Goal: Information Seeking & Learning: Learn about a topic

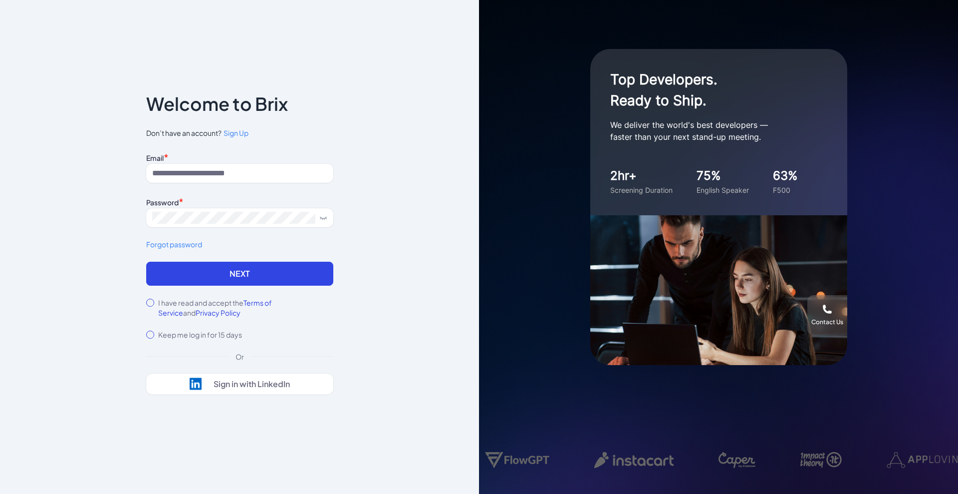
click at [222, 169] on input at bounding box center [239, 173] width 187 height 19
type input "**********"
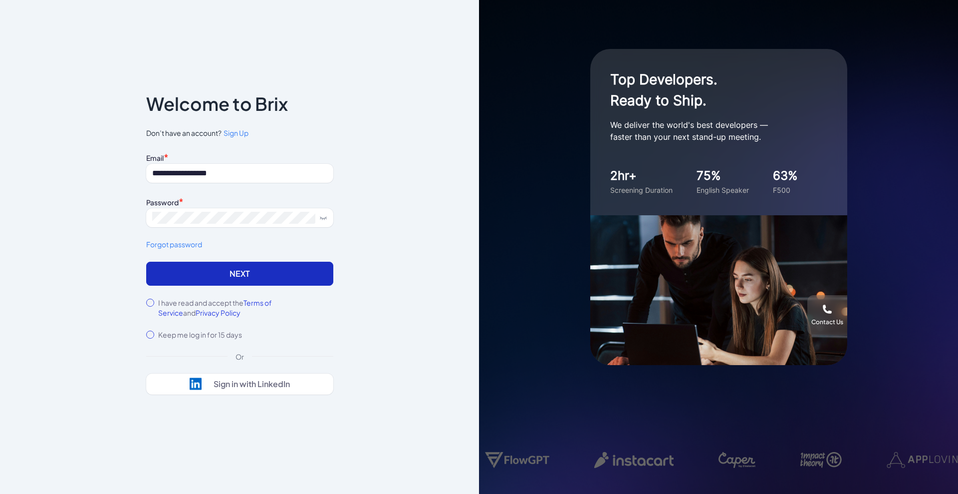
click at [185, 278] on button "Next" at bounding box center [239, 273] width 187 height 24
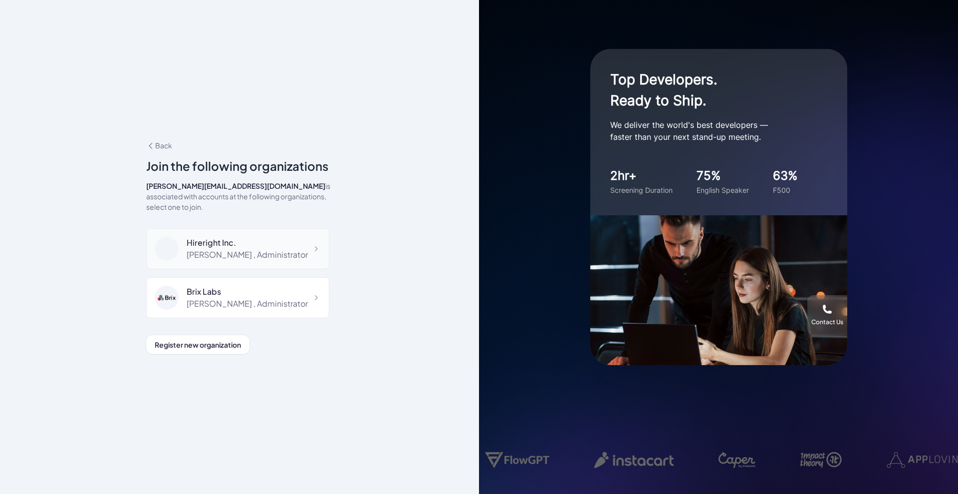
click at [251, 242] on div "Hireright Inc." at bounding box center [247, 243] width 121 height 12
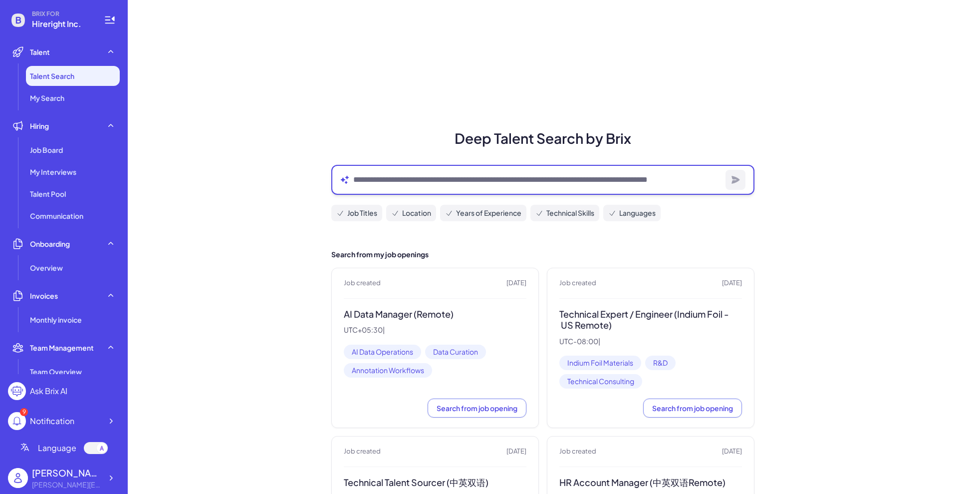
click at [436, 178] on textarea at bounding box center [537, 180] width 368 height 12
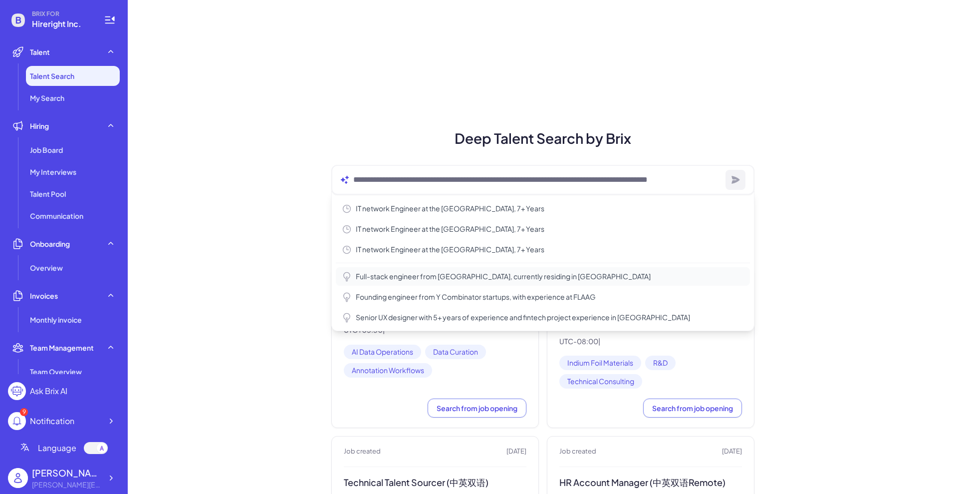
type textarea "**********"
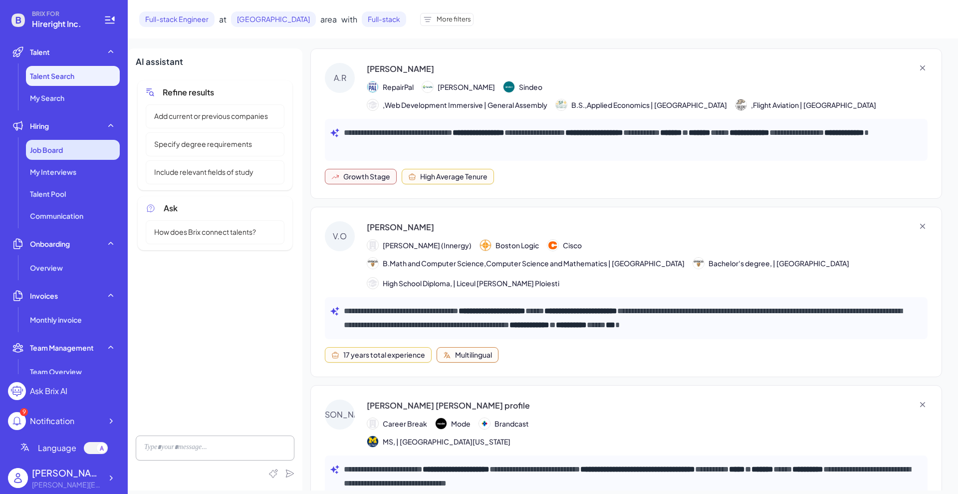
click at [72, 151] on div "Job Board" at bounding box center [73, 150] width 94 height 20
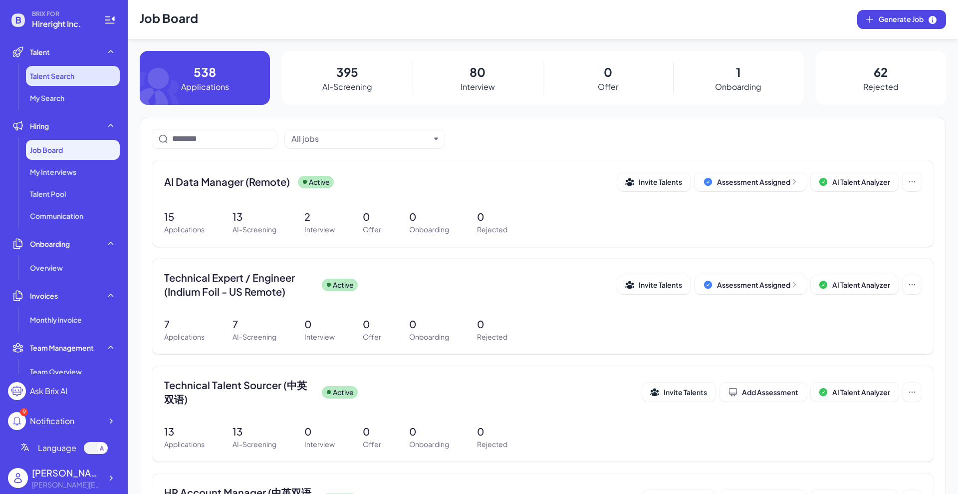
click at [71, 81] on li "Talent Search" at bounding box center [73, 76] width 94 height 20
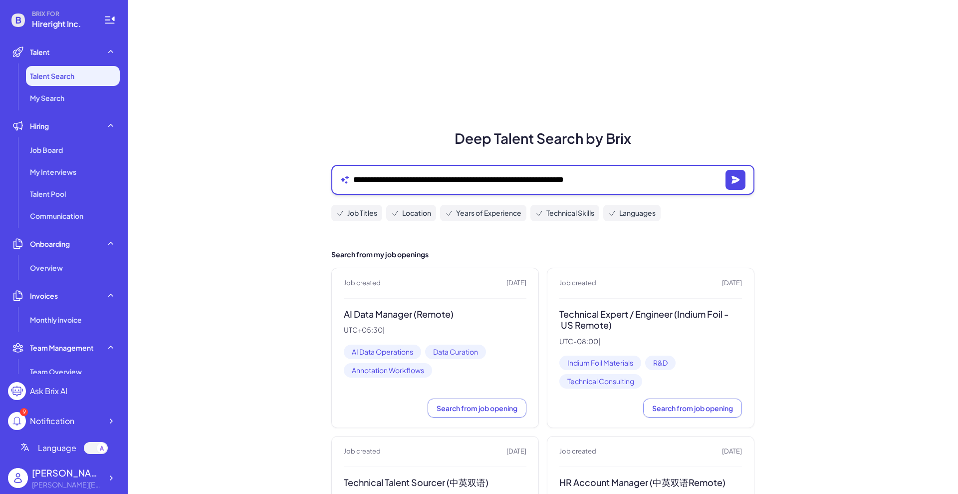
click at [399, 176] on textarea "**********" at bounding box center [537, 180] width 368 height 12
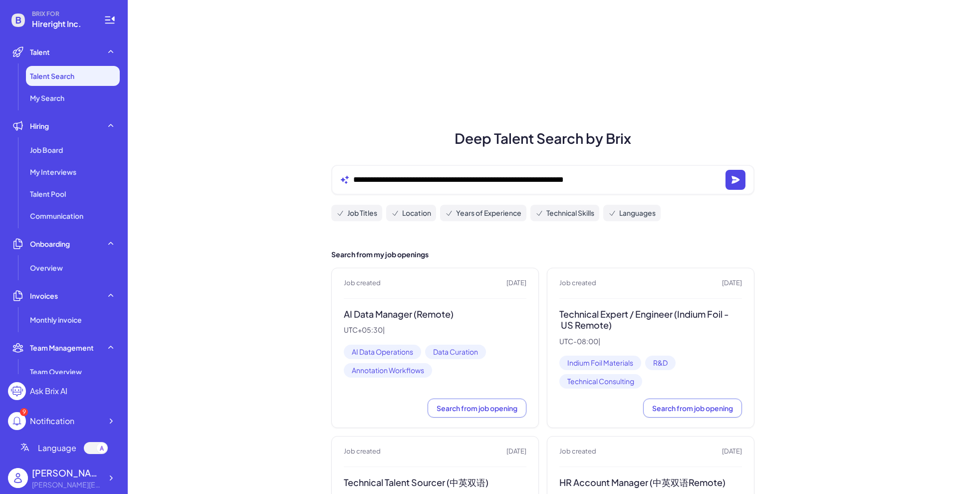
click at [68, 172] on span "My Interviews" at bounding box center [53, 172] width 46 height 10
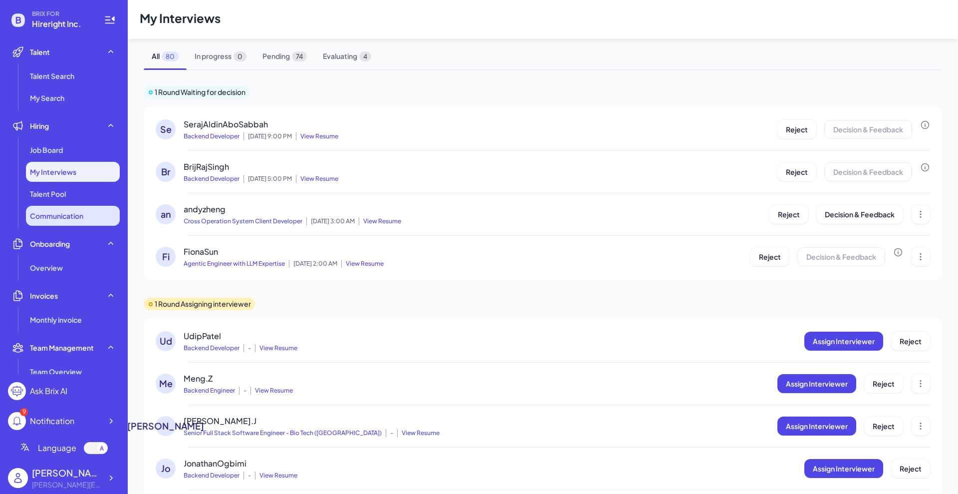
click at [64, 219] on span "Communication" at bounding box center [56, 216] width 53 height 10
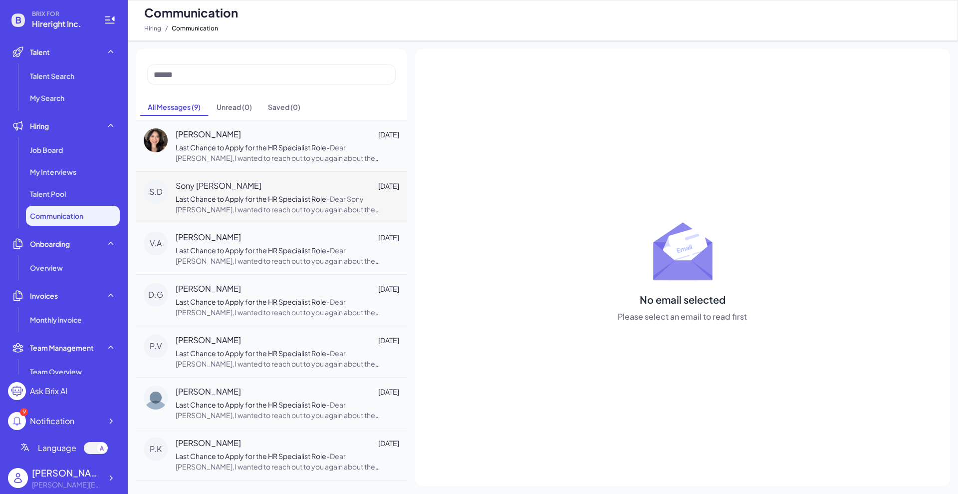
click at [274, 177] on div "S.D Sony D Mallik Feb 24 Last Chance to Apply for the HR Specialist Role - Dear…" at bounding box center [271, 196] width 271 height 51
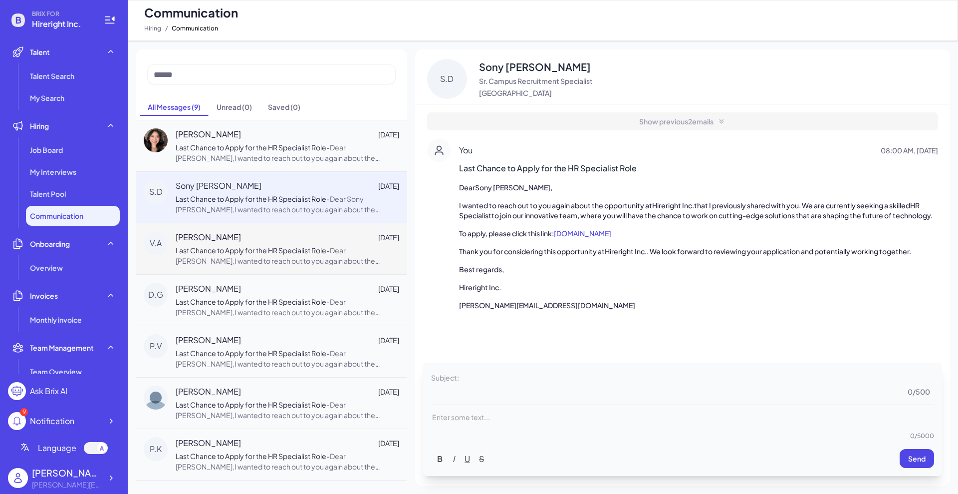
click at [287, 256] on span "Dear Vinoda A.,I wanted to reach out to you again about the opportunity at Hire…" at bounding box center [287, 297] width 223 height 103
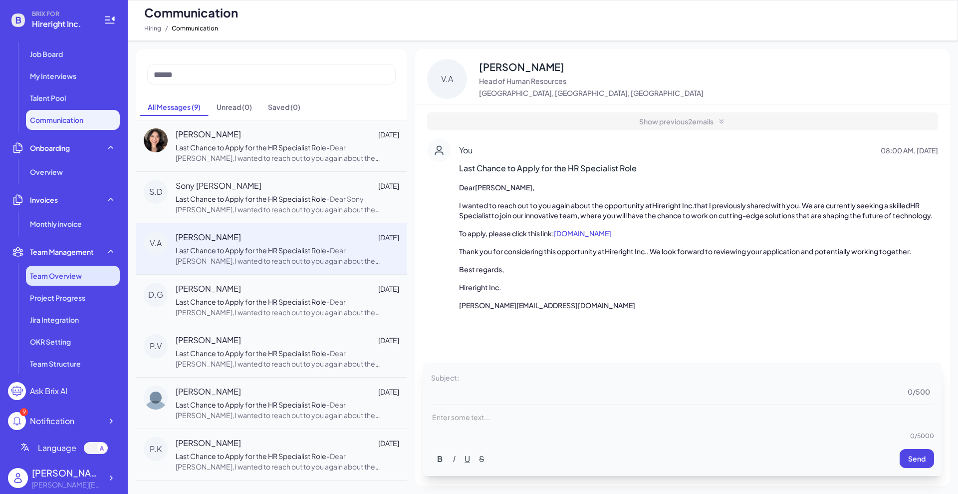
scroll to position [125, 0]
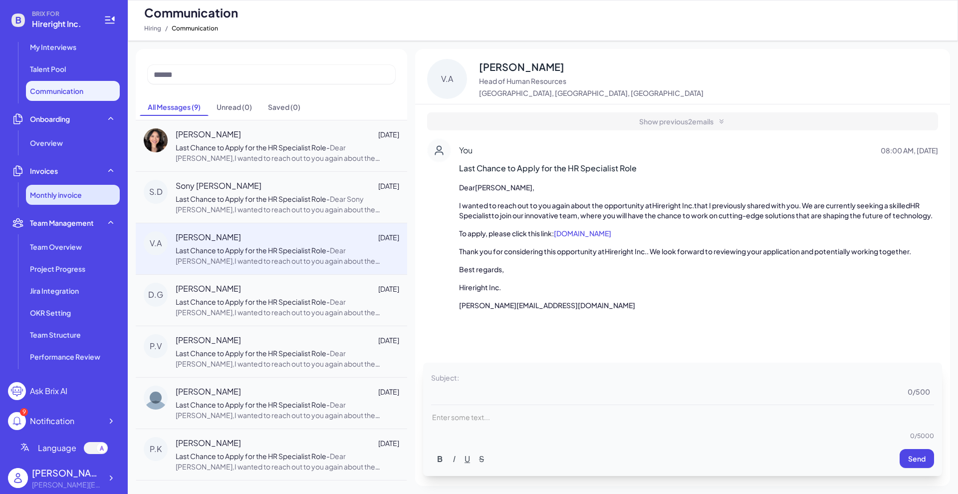
click at [65, 201] on li "Monthly invoice" at bounding box center [73, 195] width 94 height 20
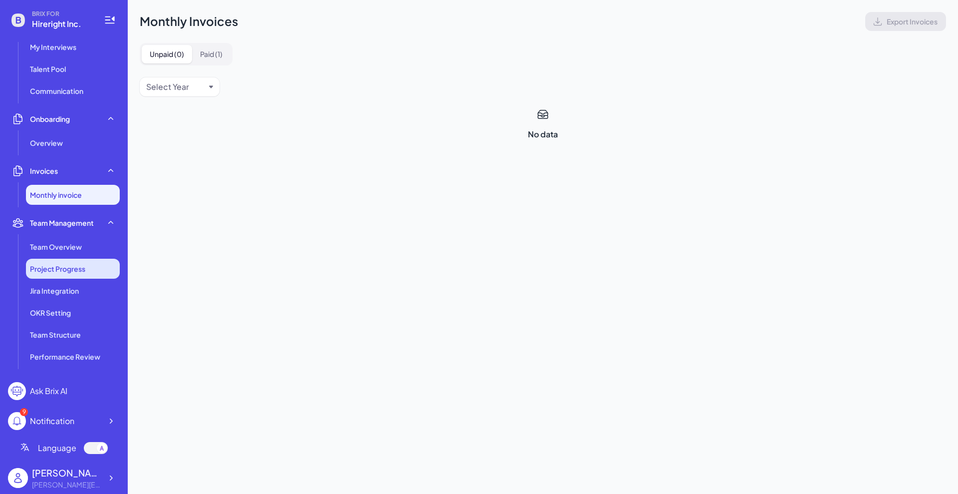
click at [54, 267] on span "Project Progress" at bounding box center [57, 268] width 55 height 10
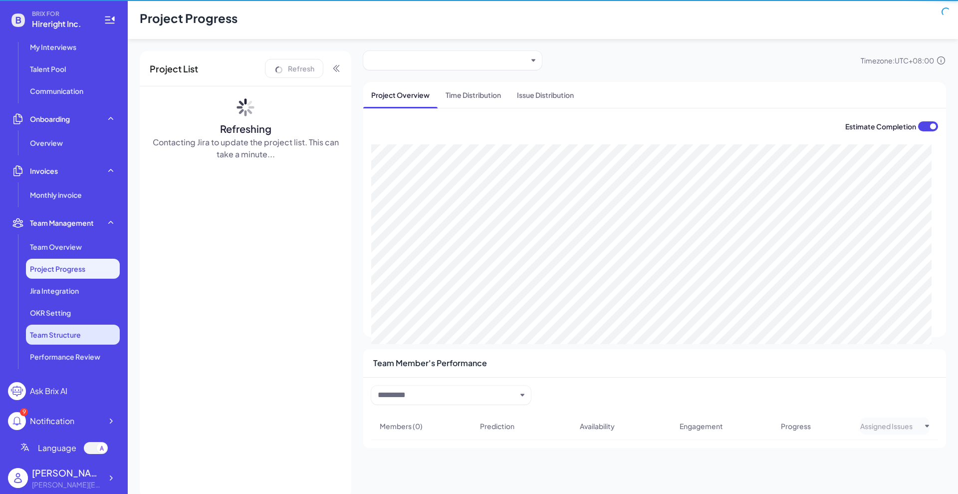
click at [68, 326] on li "Team Structure" at bounding box center [73, 334] width 94 height 20
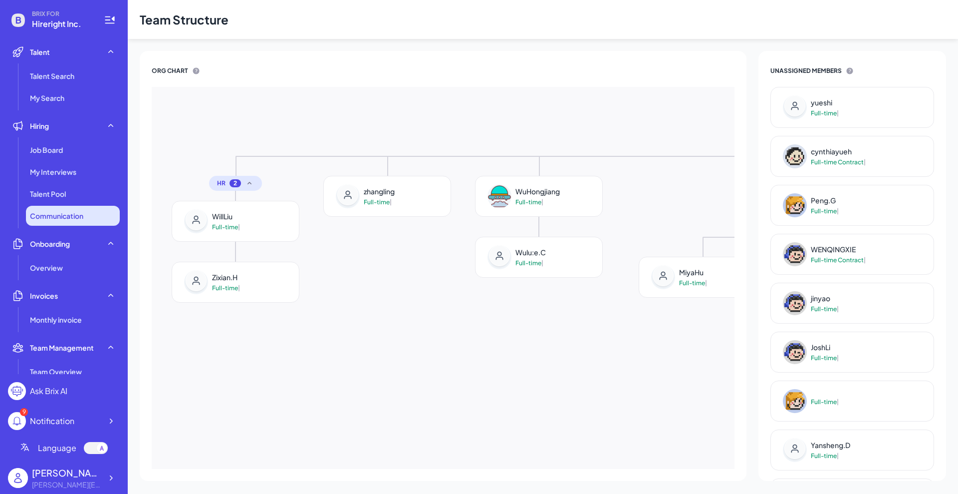
click at [62, 211] on span "Communication" at bounding box center [56, 216] width 53 height 10
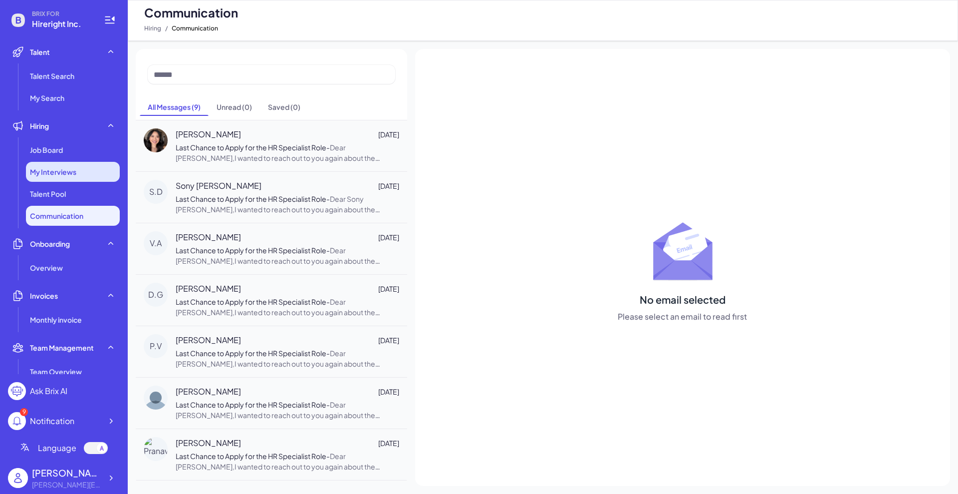
click at [60, 179] on div "My Interviews" at bounding box center [73, 172] width 94 height 20
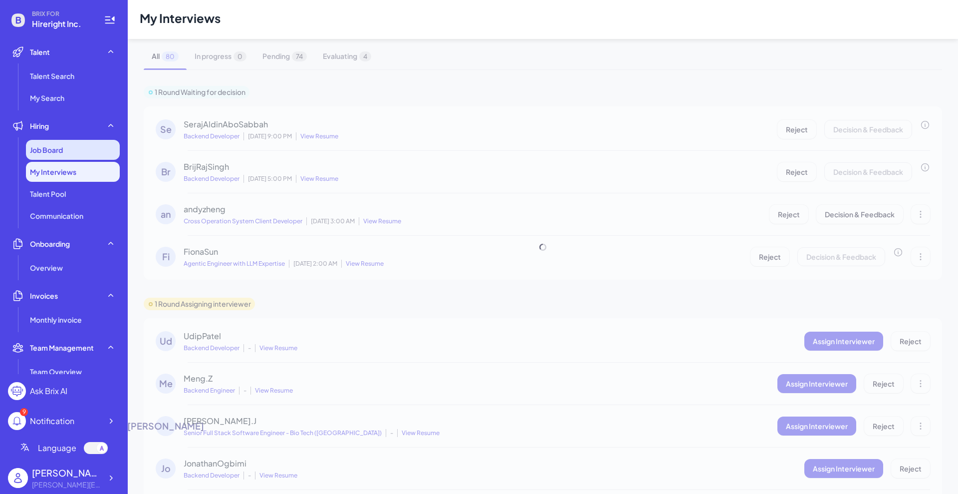
click at [61, 148] on span "Job Board" at bounding box center [46, 150] width 33 height 10
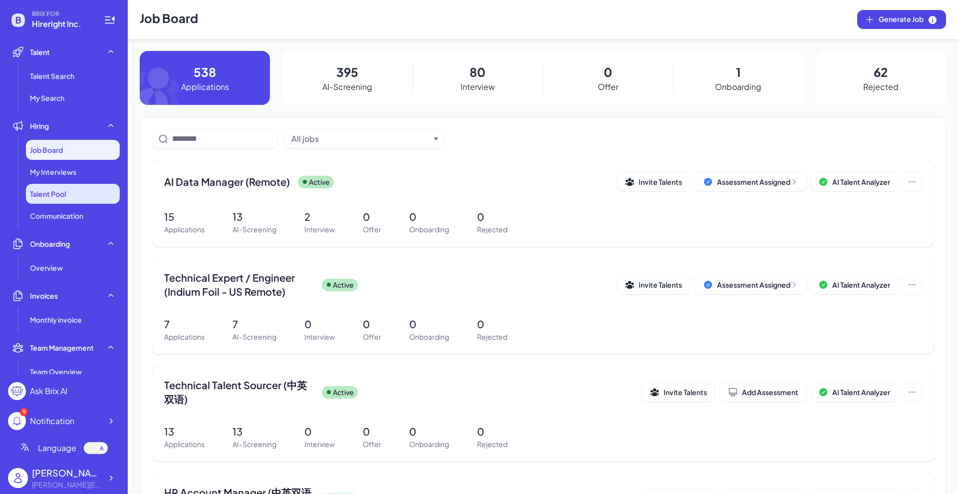
click at [71, 184] on li "Talent Pool" at bounding box center [73, 194] width 94 height 20
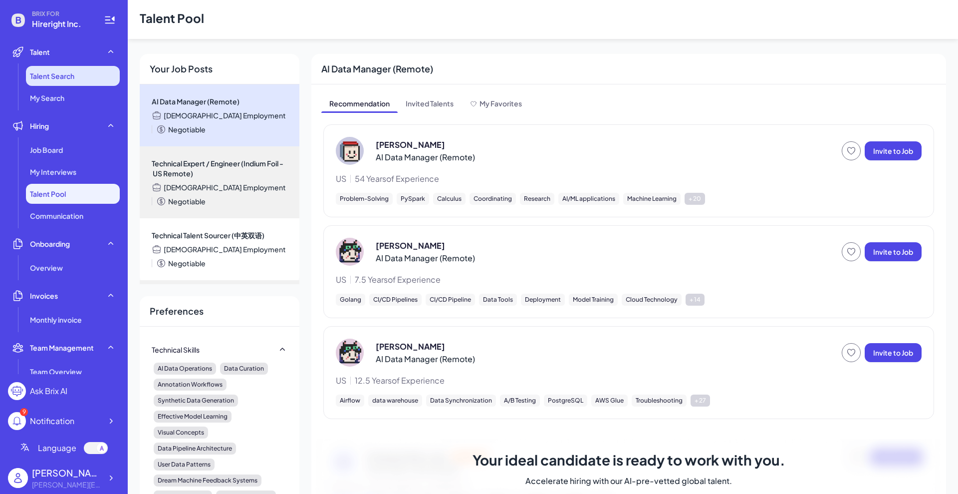
click at [61, 71] on span "Talent Search" at bounding box center [52, 76] width 44 height 10
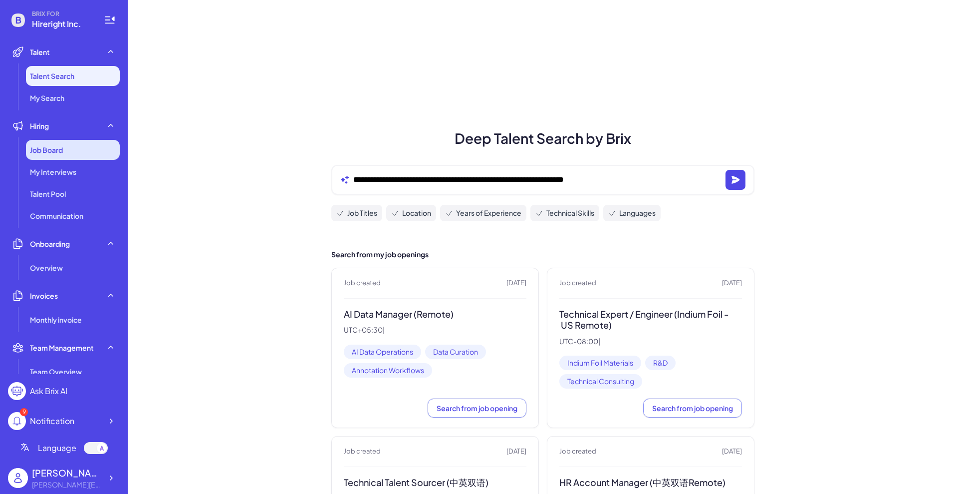
click at [67, 146] on div "Job Board" at bounding box center [73, 150] width 94 height 20
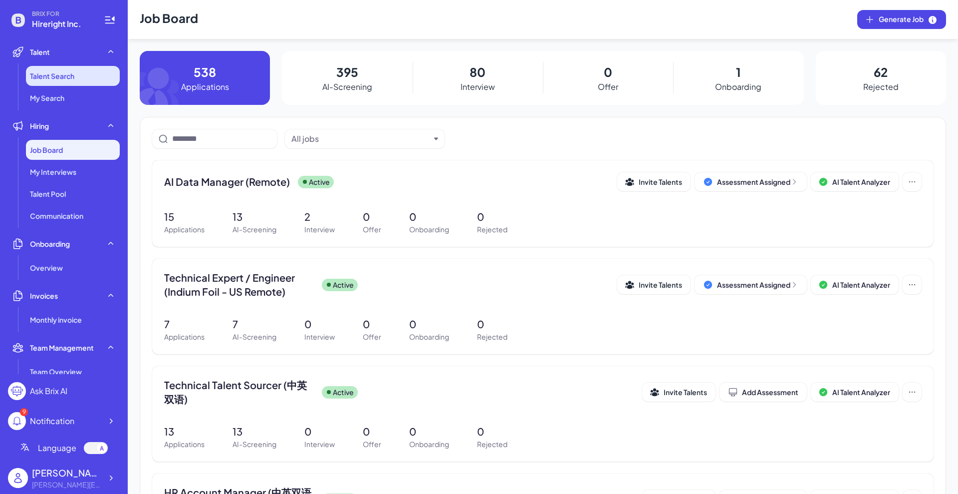
click at [71, 75] on span "Talent Search" at bounding box center [52, 76] width 44 height 10
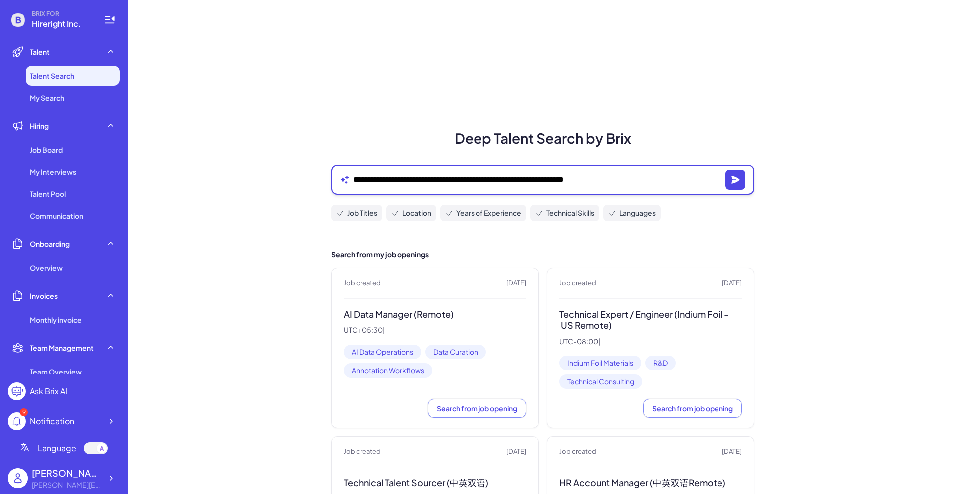
click at [413, 177] on textarea "**********" at bounding box center [537, 180] width 368 height 12
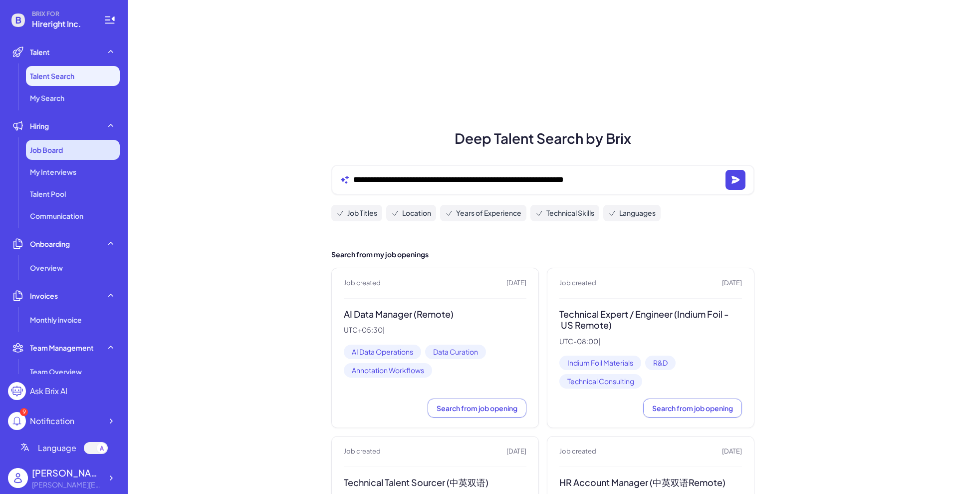
click at [58, 150] on span "Job Board" at bounding box center [46, 150] width 33 height 10
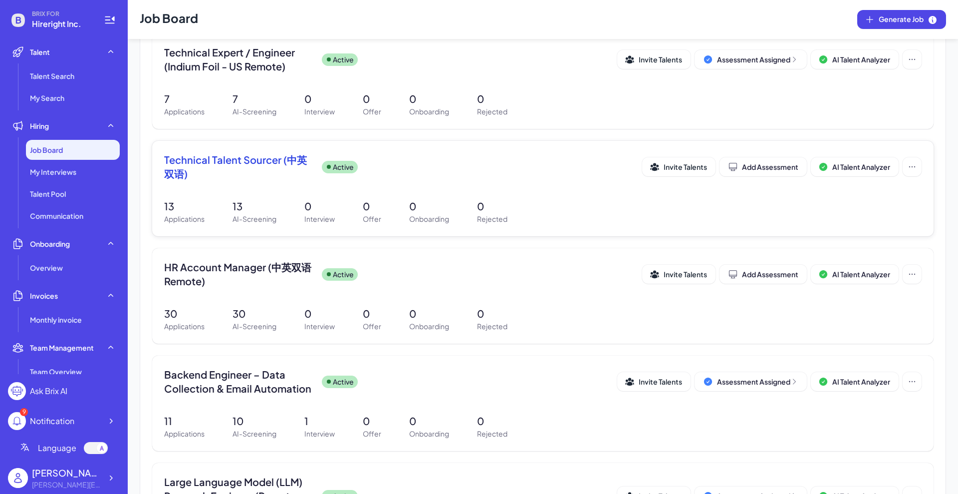
scroll to position [187, 0]
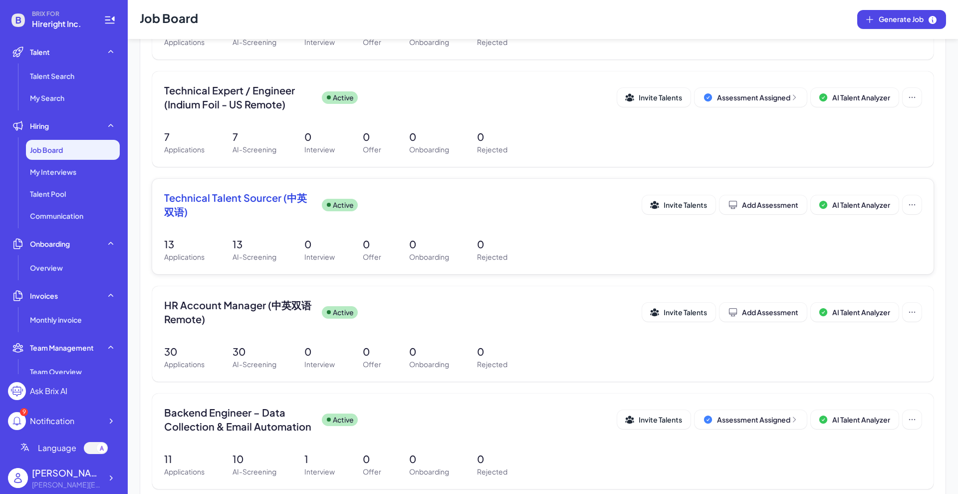
click at [240, 204] on span "Technical Talent Sourcer (中英双语)" at bounding box center [239, 205] width 150 height 28
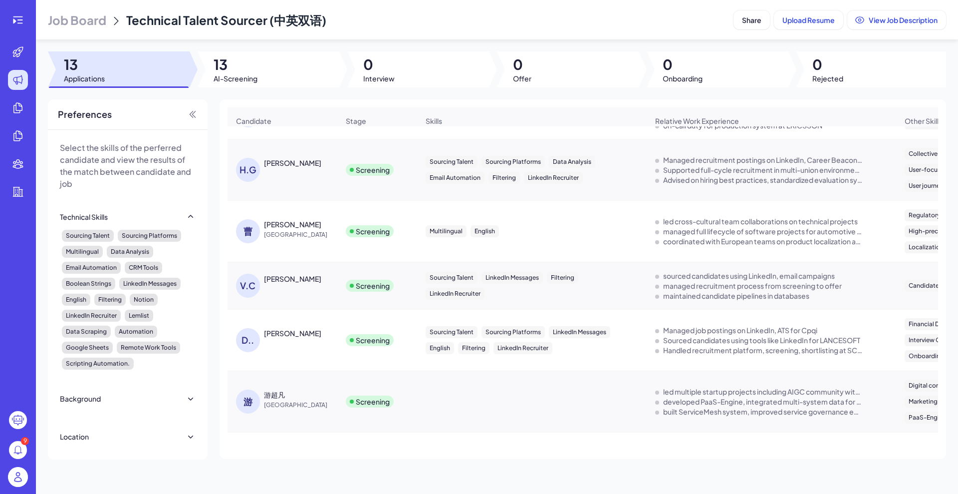
scroll to position [448, 0]
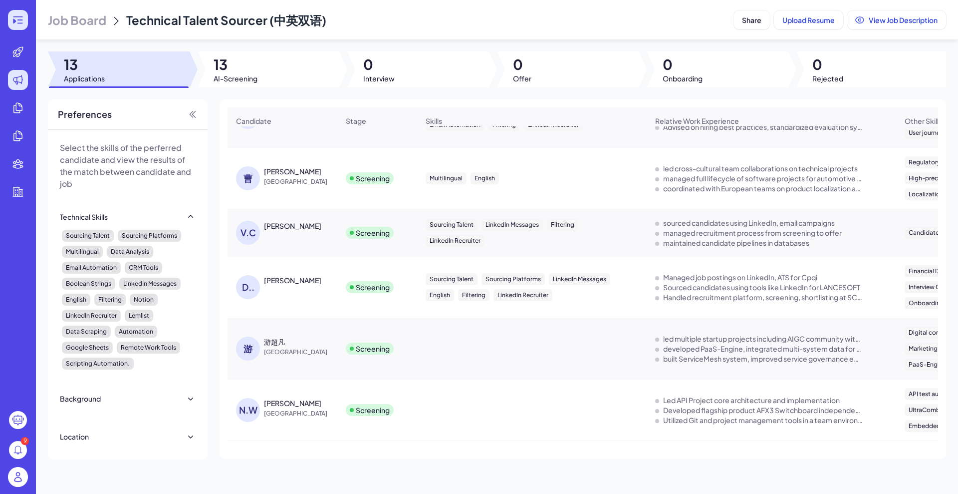
click at [21, 22] on icon at bounding box center [18, 20] width 12 height 12
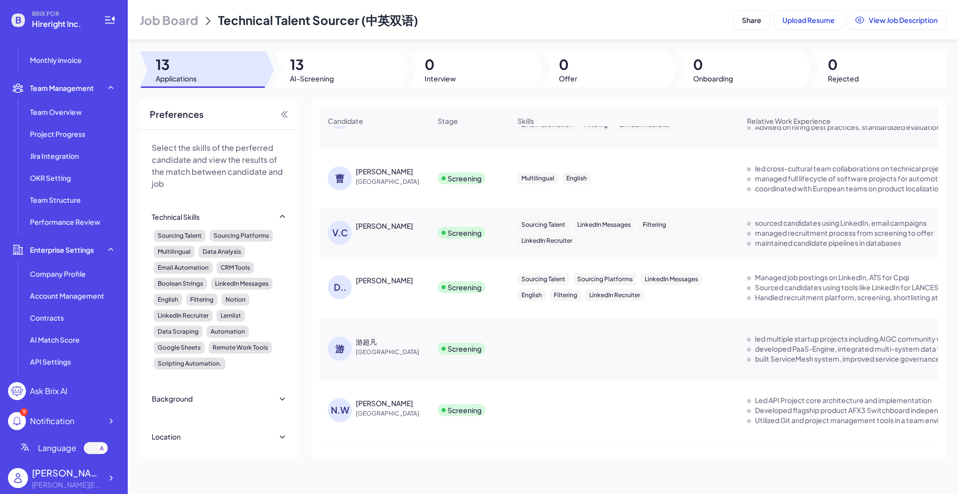
scroll to position [0, 0]
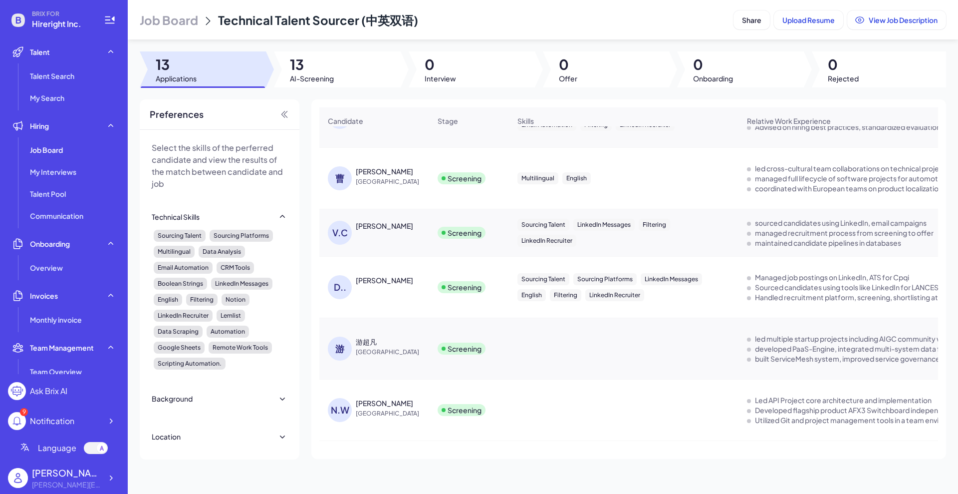
click at [71, 22] on span "Hireright Inc." at bounding box center [62, 24] width 60 height 12
click at [64, 180] on div "My Interviews" at bounding box center [73, 172] width 94 height 20
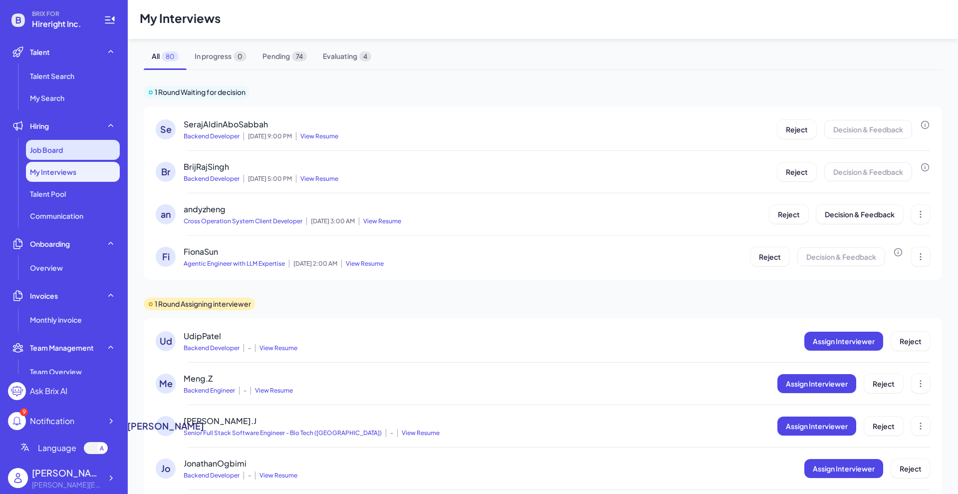
click at [64, 147] on div "Job Board" at bounding box center [73, 150] width 94 height 20
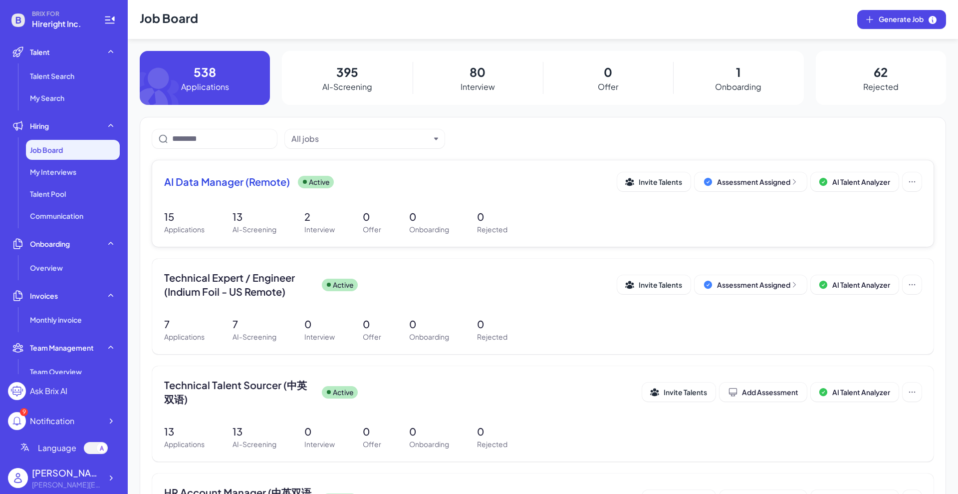
click at [253, 195] on div "AI Data Manager (Remote) Active Invite Talents Assessment Assigned AI Talent An…" at bounding box center [543, 184] width 758 height 25
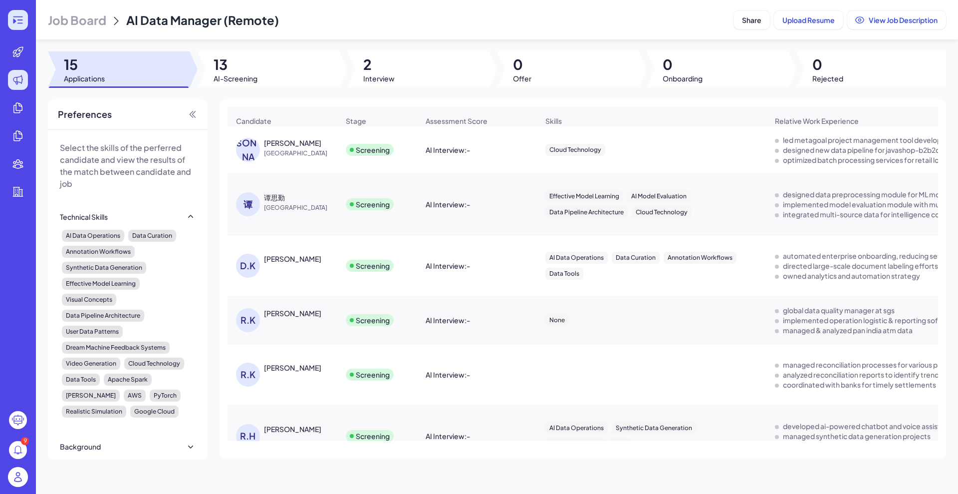
click at [8, 18] on div at bounding box center [18, 20] width 20 height 20
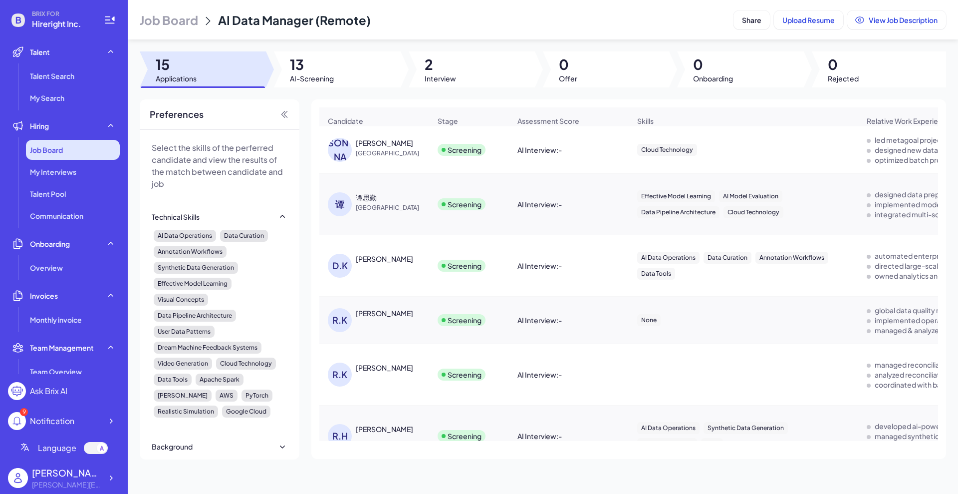
click at [74, 148] on div "Job Board" at bounding box center [73, 150] width 94 height 20
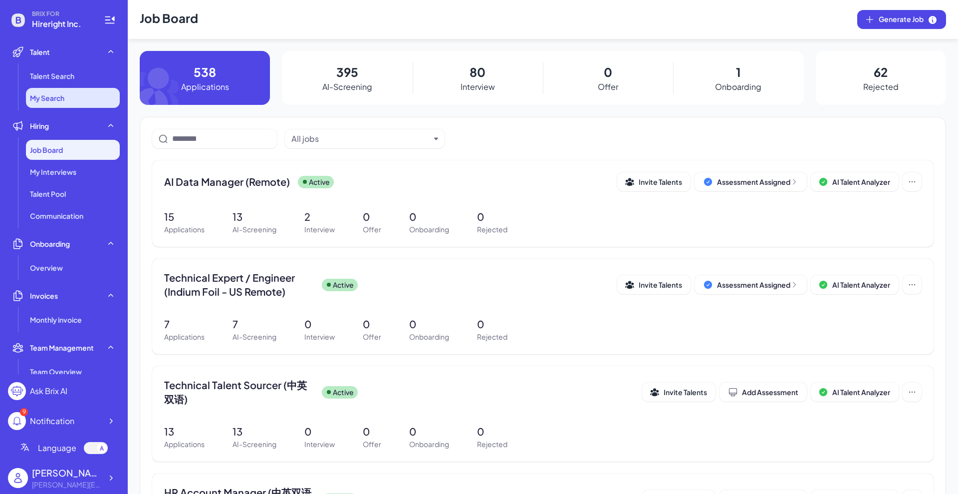
click at [73, 93] on li "My Search" at bounding box center [73, 98] width 94 height 20
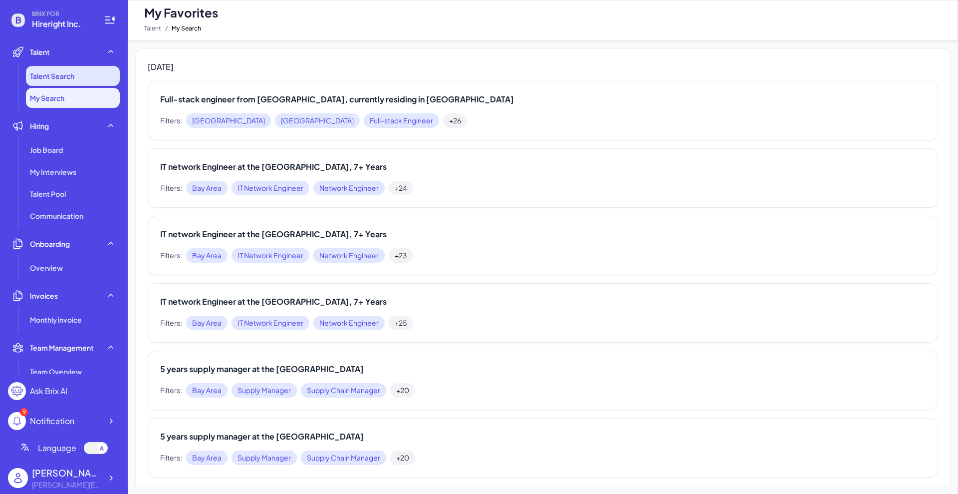
click at [70, 76] on span "Talent Search" at bounding box center [52, 76] width 44 height 10
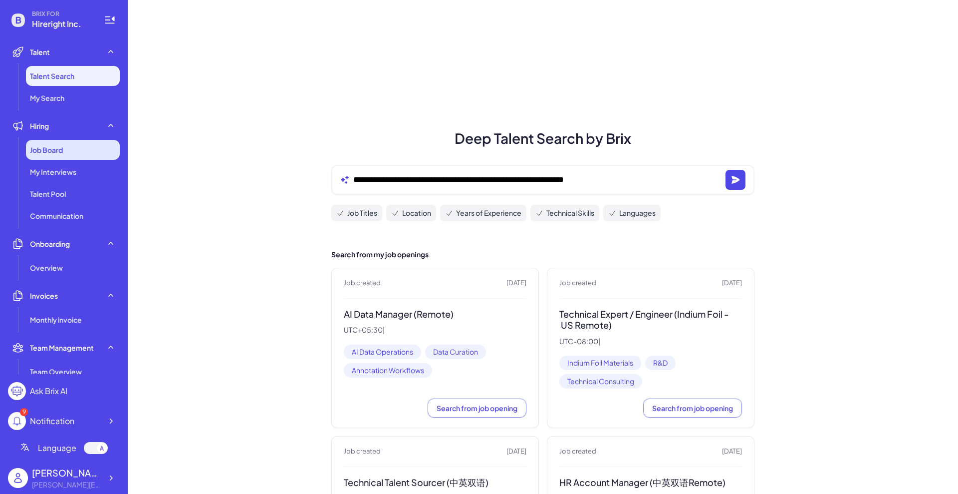
click at [74, 154] on div "Job Board" at bounding box center [73, 150] width 94 height 20
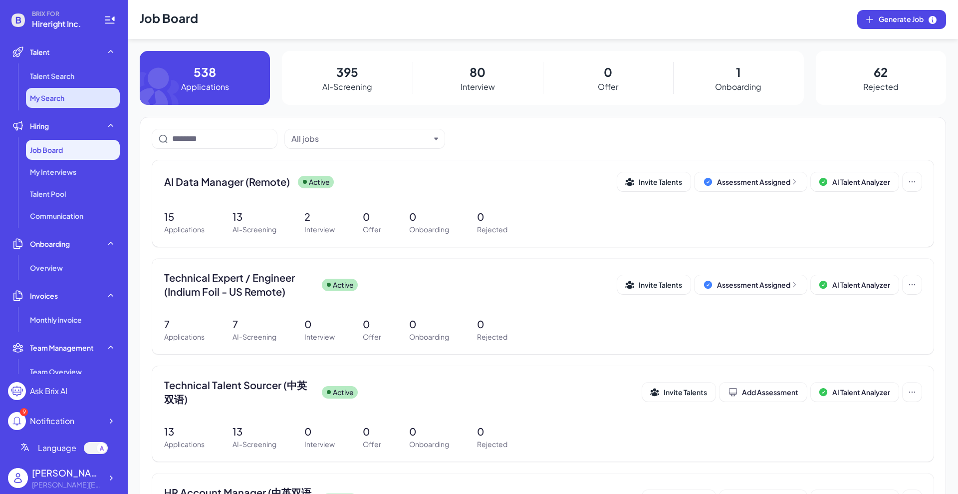
click at [76, 99] on li "My Search" at bounding box center [73, 98] width 94 height 20
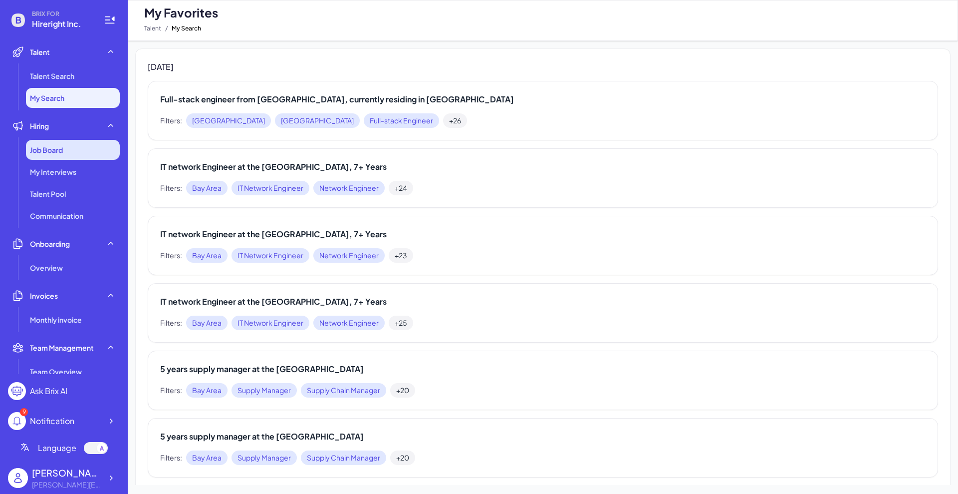
click at [79, 151] on div "Job Board" at bounding box center [73, 150] width 94 height 20
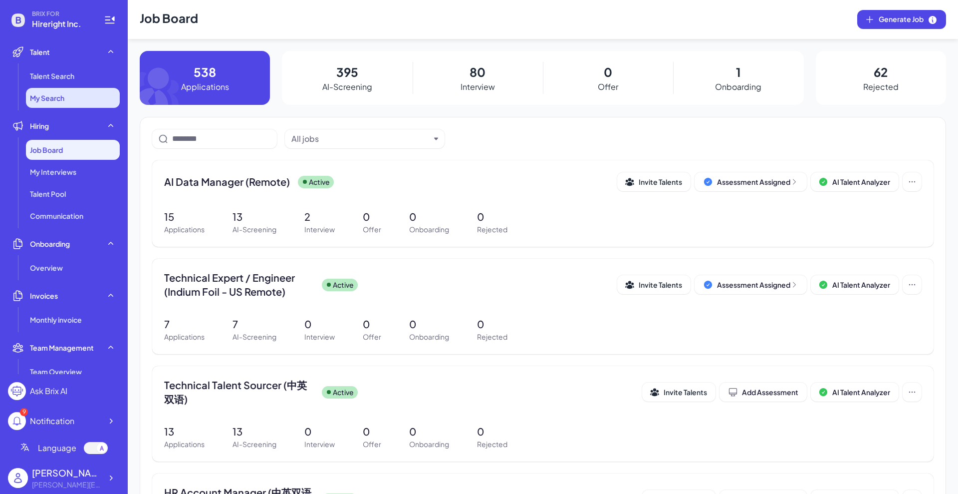
click at [75, 93] on li "My Search" at bounding box center [73, 98] width 94 height 20
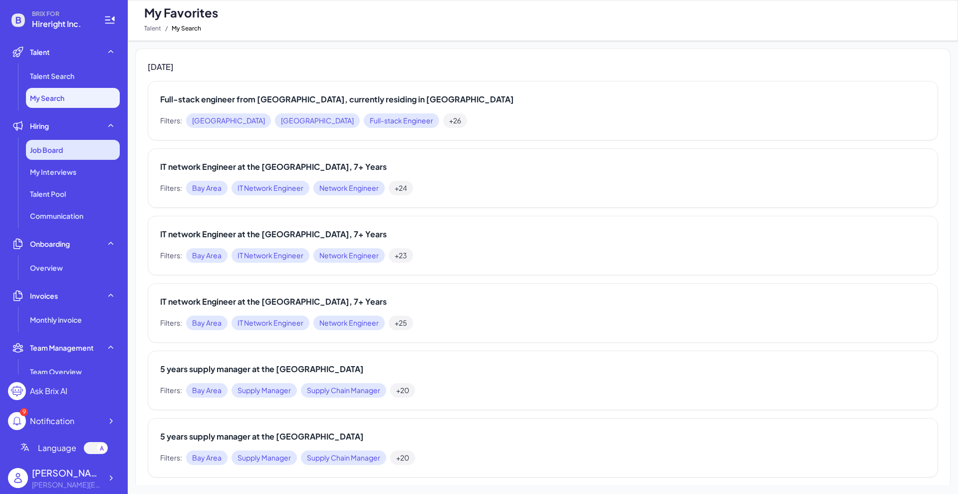
click at [73, 151] on div "Job Board" at bounding box center [73, 150] width 94 height 20
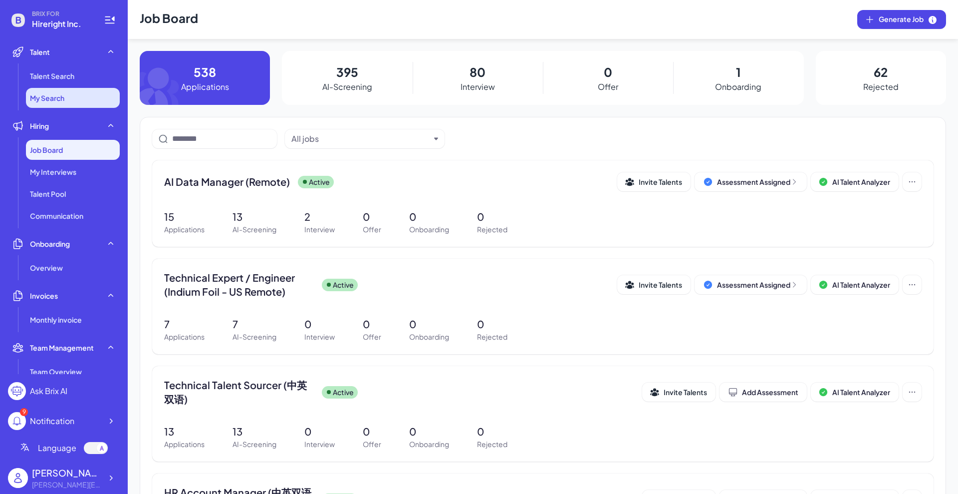
click at [66, 102] on li "My Search" at bounding box center [73, 98] width 94 height 20
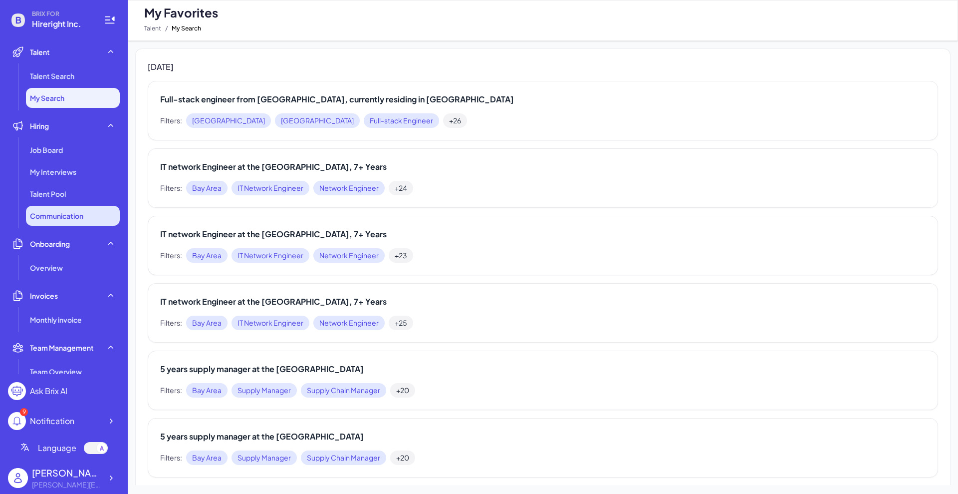
click at [64, 213] on span "Communication" at bounding box center [56, 216] width 53 height 10
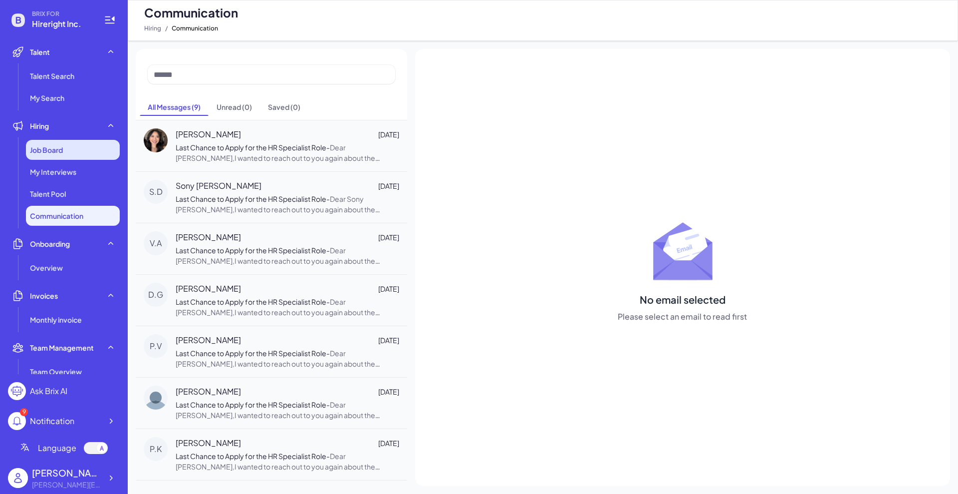
click at [79, 157] on div "Job Board" at bounding box center [73, 150] width 94 height 20
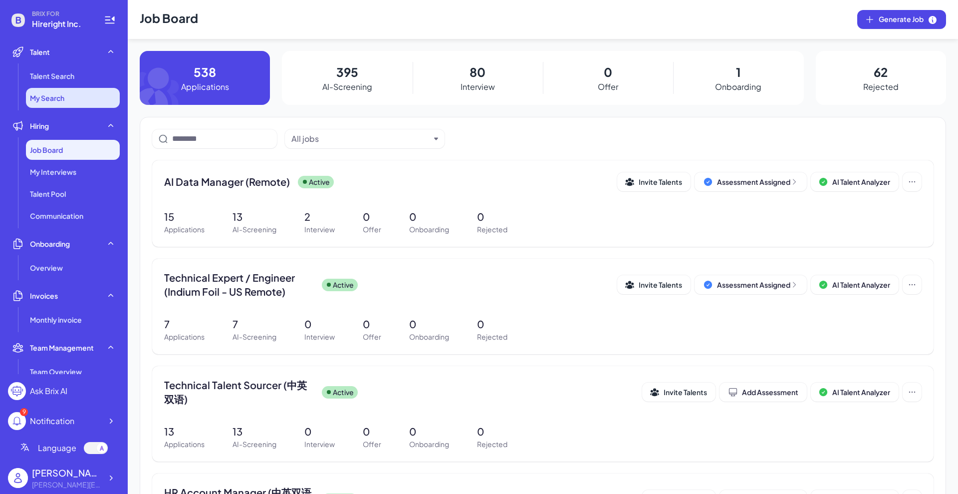
click at [59, 91] on li "My Search" at bounding box center [73, 98] width 94 height 20
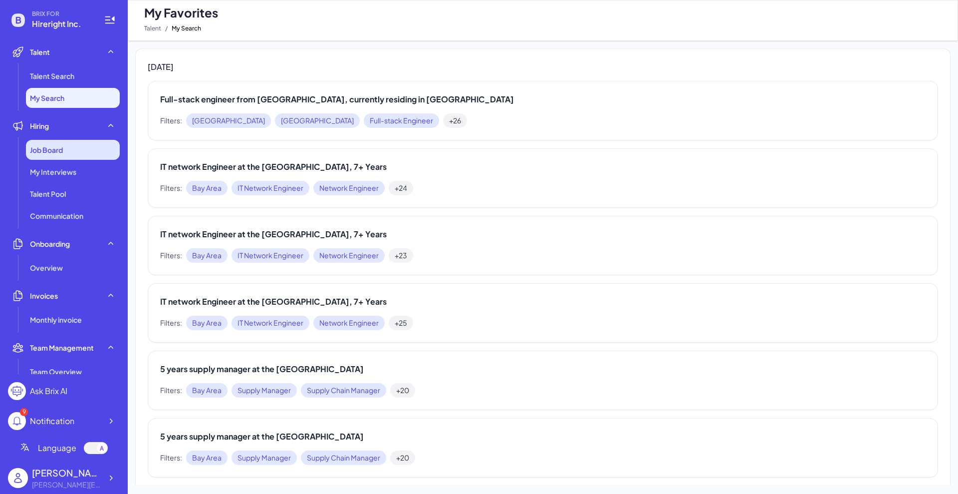
click at [62, 150] on span "Job Board" at bounding box center [46, 150] width 33 height 10
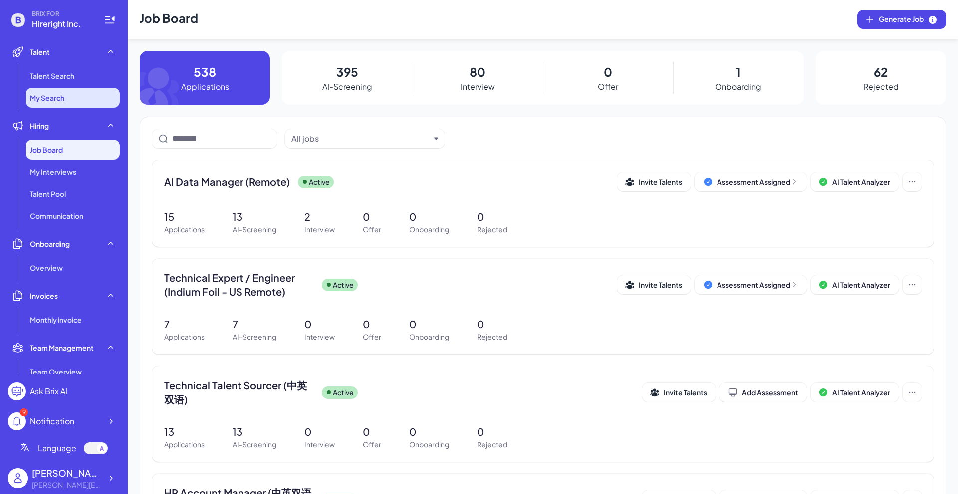
click at [80, 98] on li "My Search" at bounding box center [73, 98] width 94 height 20
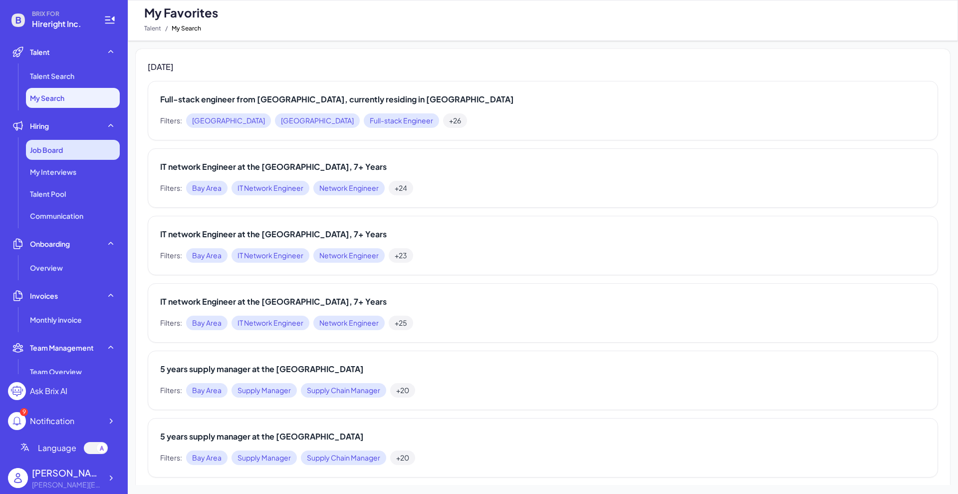
click at [74, 154] on div "Job Board" at bounding box center [73, 150] width 94 height 20
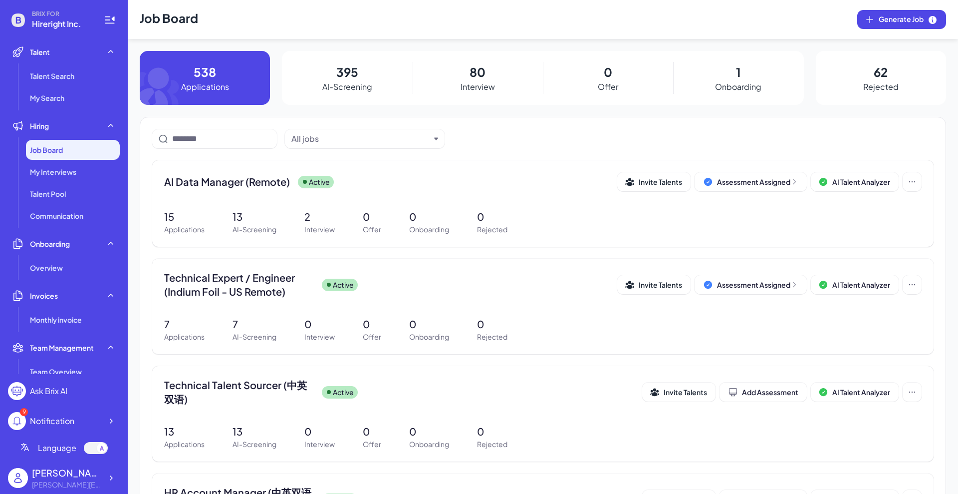
click at [483, 139] on div "All jobs" at bounding box center [542, 138] width 781 height 19
click at [64, 169] on span "My Interviews" at bounding box center [53, 172] width 46 height 10
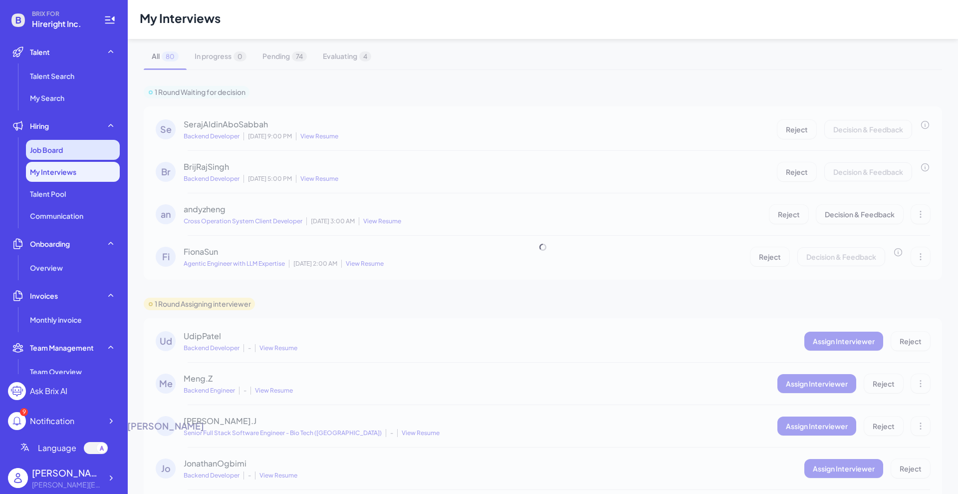
click at [70, 156] on div "Job Board" at bounding box center [73, 150] width 94 height 20
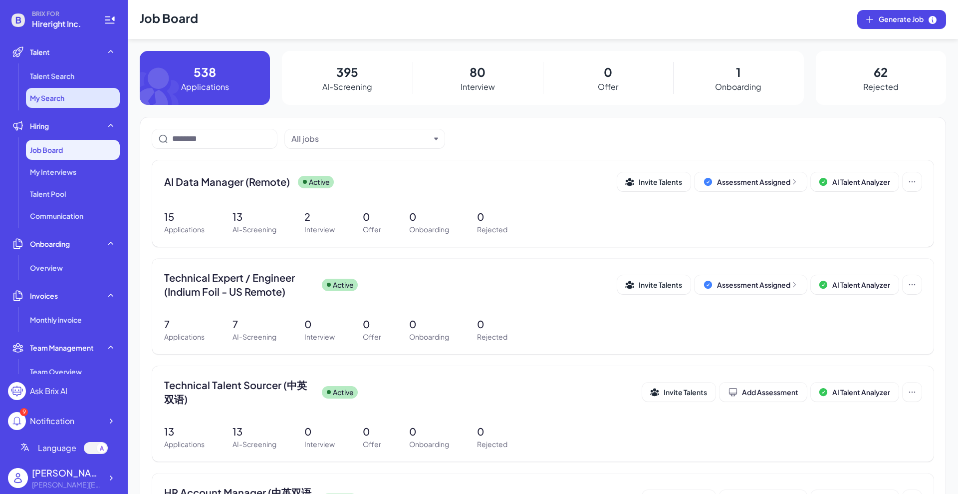
click at [69, 97] on li "My Search" at bounding box center [73, 98] width 94 height 20
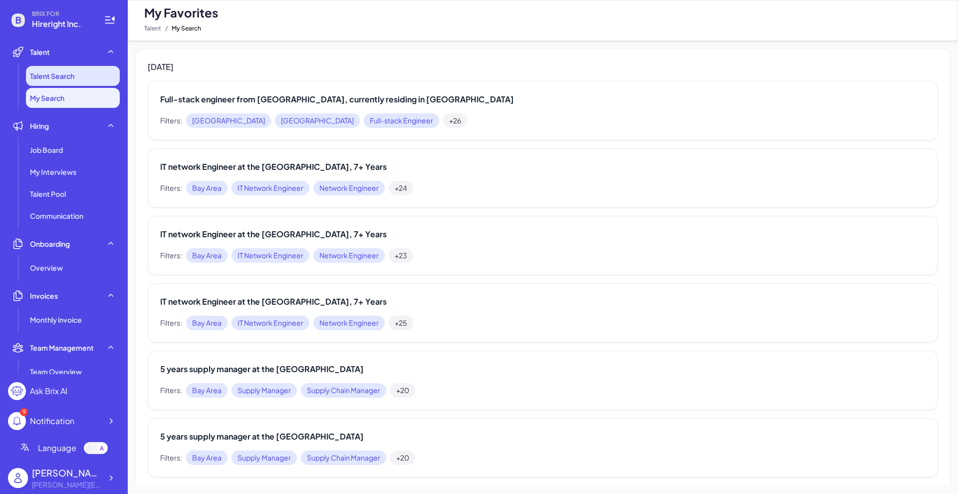
click at [66, 81] on li "Talent Search" at bounding box center [73, 76] width 94 height 20
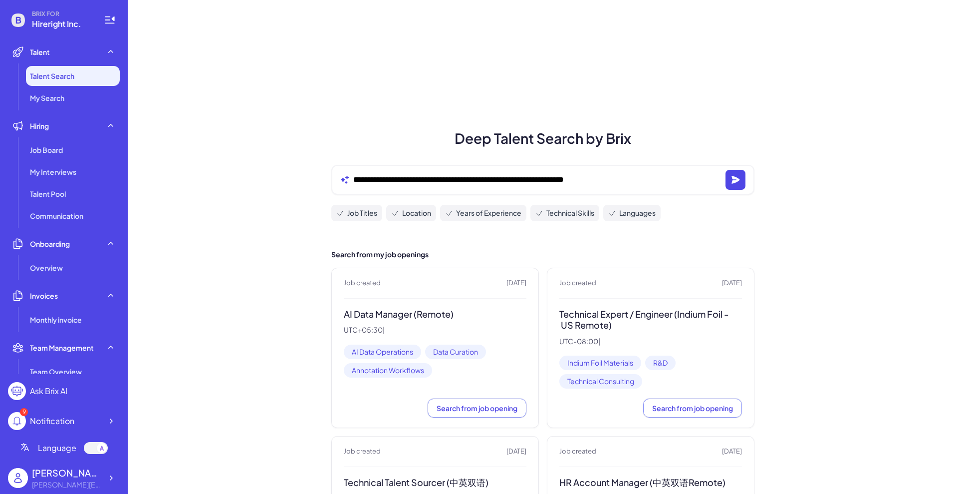
click at [58, 92] on li "My Search" at bounding box center [73, 98] width 94 height 20
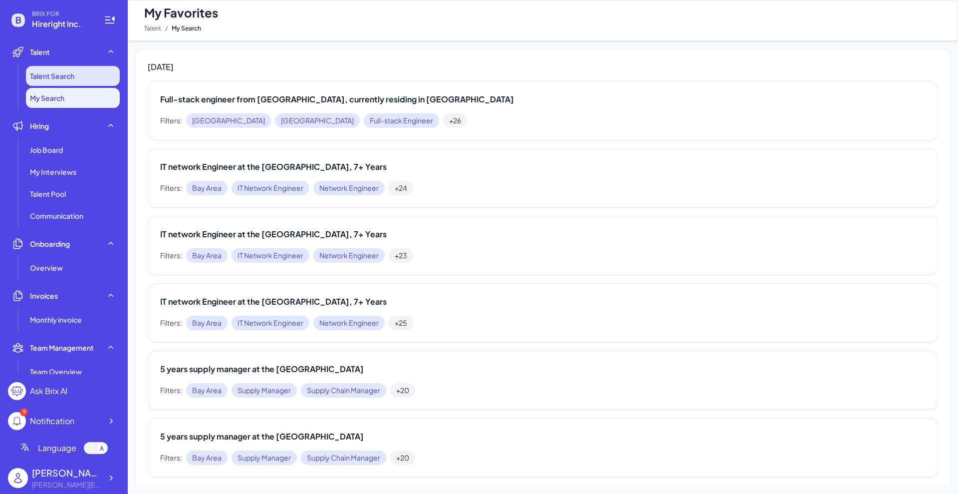
click at [69, 74] on span "Talent Search" at bounding box center [52, 76] width 44 height 10
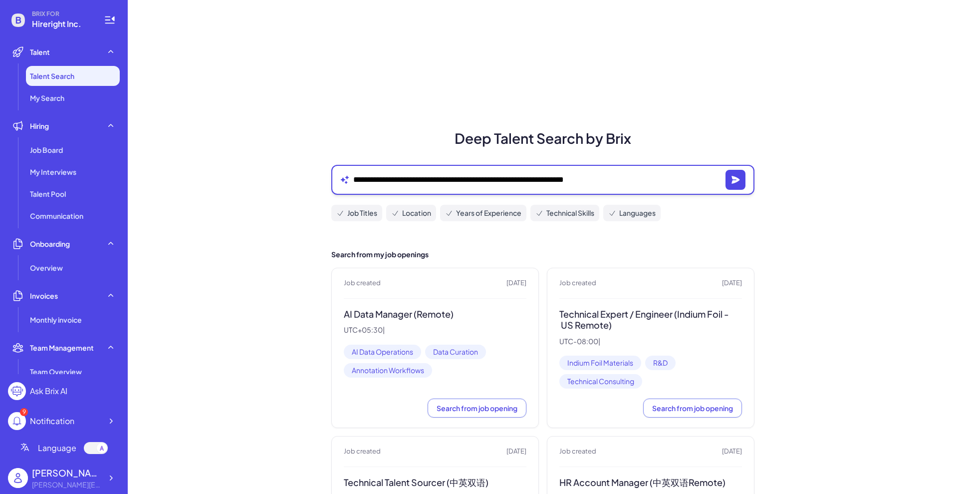
drag, startPoint x: 628, startPoint y: 180, endPoint x: 259, endPoint y: 184, distance: 369.3
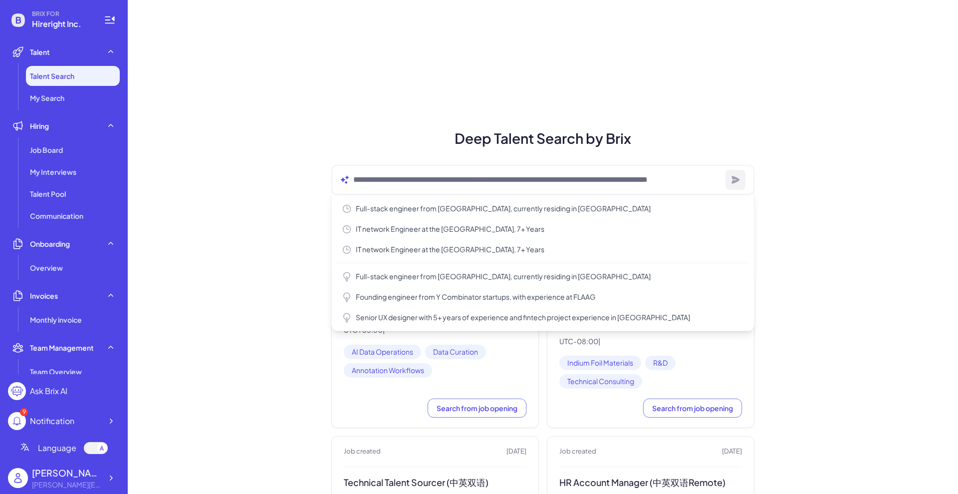
drag, startPoint x: 282, startPoint y: 215, endPoint x: 308, endPoint y: 104, distance: 113.7
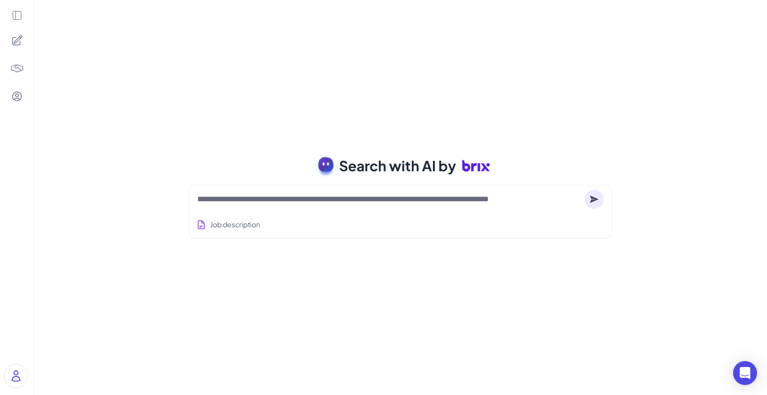
click at [345, 197] on textarea at bounding box center [388, 199] width 383 height 12
click at [382, 281] on div "Search with AI by Job description Full-stack engineer from [GEOGRAPHIC_DATA], c…" at bounding box center [400, 197] width 733 height 395
click at [375, 202] on textarea at bounding box center [388, 199] width 383 height 12
click at [334, 210] on div "Job description" at bounding box center [400, 221] width 406 height 24
click at [346, 202] on textarea at bounding box center [388, 199] width 383 height 12
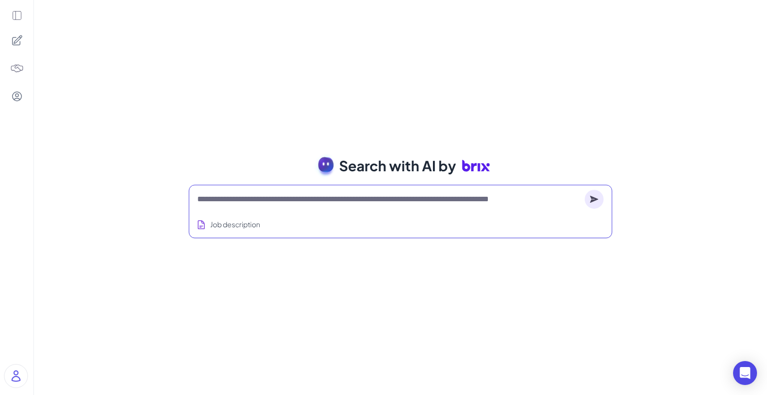
click at [307, 202] on textarea at bounding box center [388, 199] width 383 height 12
click at [391, 201] on textarea at bounding box center [388, 199] width 383 height 12
paste textarea "**********"
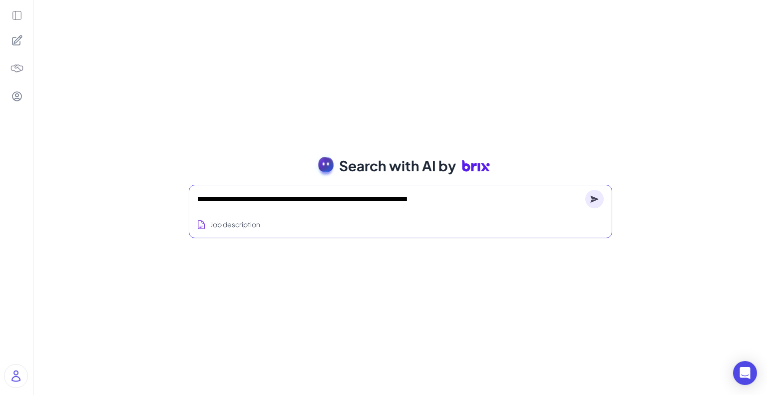
type textarea "**********"
click at [609, 201] on div "**********" at bounding box center [400, 211] width 423 height 53
click at [597, 201] on circle at bounding box center [594, 199] width 18 height 18
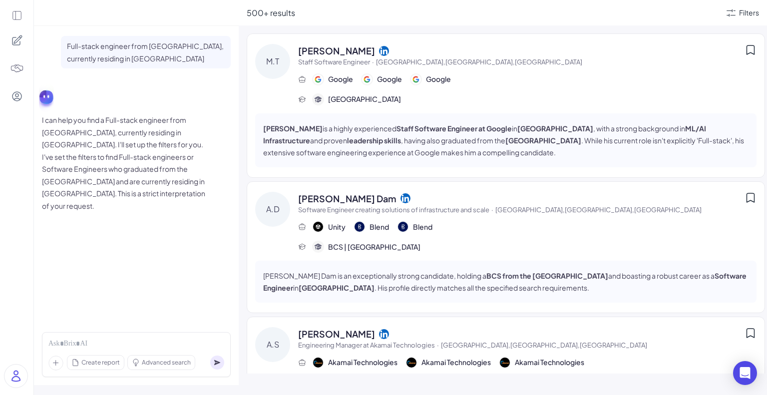
click at [17, 17] on icon at bounding box center [16, 15] width 11 height 11
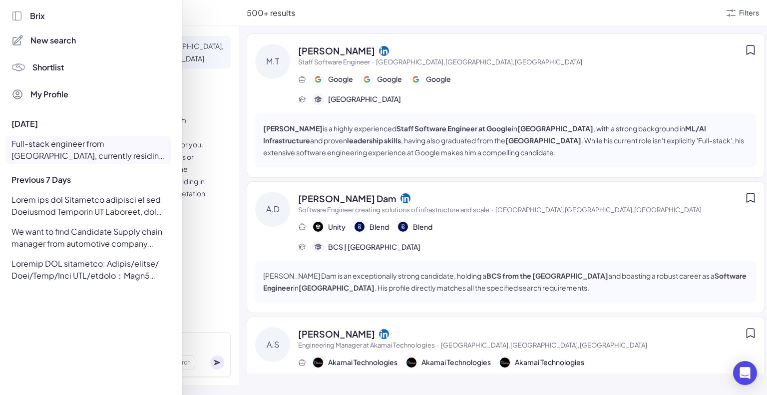
click at [197, 17] on div at bounding box center [383, 197] width 767 height 395
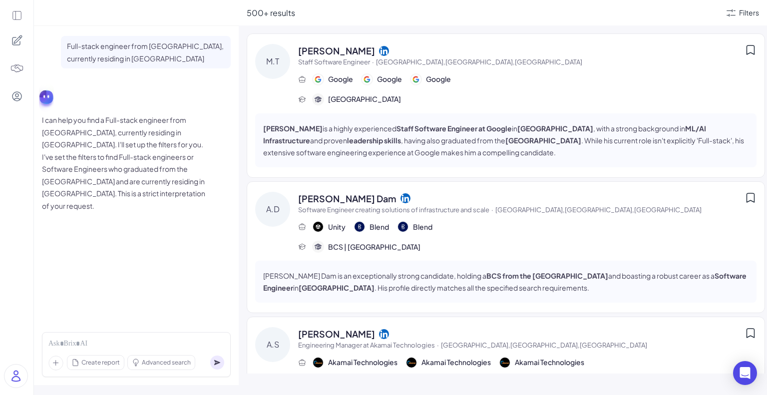
click at [480, 60] on span "Staff Software Engineer · [GEOGRAPHIC_DATA],[GEOGRAPHIC_DATA],[GEOGRAPHIC_DATA]" at bounding box center [521, 62] width 446 height 10
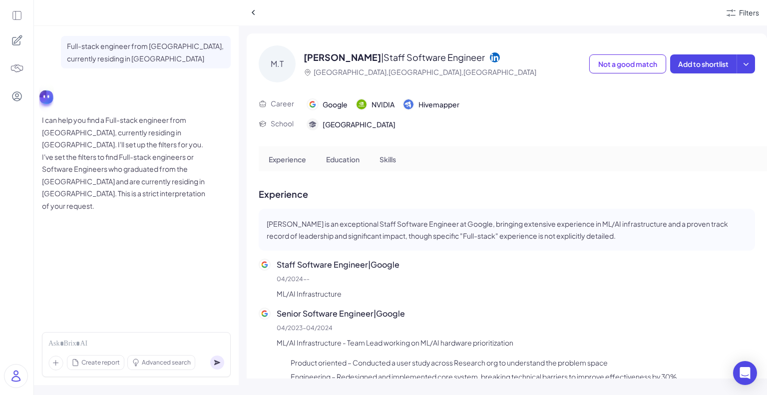
click at [490, 58] on icon at bounding box center [495, 57] width 10 height 10
click at [462, 165] on div "Experience Education Skills" at bounding box center [513, 158] width 508 height 25
click at [249, 12] on icon at bounding box center [254, 12] width 10 height 10
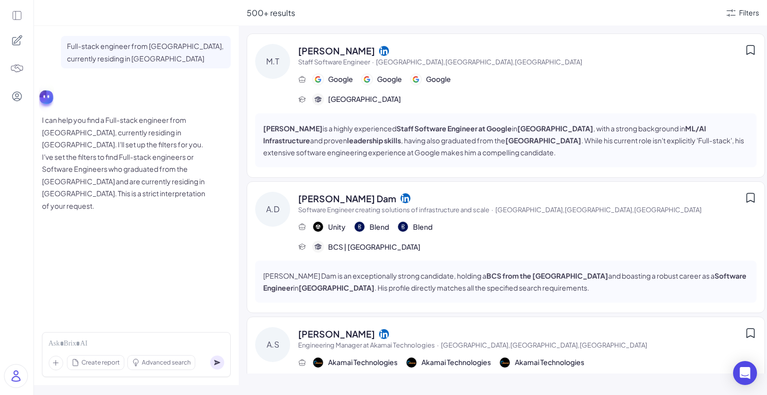
click at [560, 19] on div "500+ results Filters" at bounding box center [503, 12] width 528 height 25
click at [570, 28] on div "500+ results Filters [PERSON_NAME] Staff Software Engineer · [GEOGRAPHIC_DATA],…" at bounding box center [503, 197] width 528 height 395
click at [242, 210] on div "500+ results Filters [PERSON_NAME] Staff Software Engineer · [GEOGRAPHIC_DATA],…" at bounding box center [503, 197] width 528 height 395
click at [568, 30] on div "500+ results Filters [PERSON_NAME] Staff Software Engineer · [GEOGRAPHIC_DATA],…" at bounding box center [503, 197] width 528 height 395
click at [505, 19] on div "500+ results Filters" at bounding box center [503, 12] width 528 height 25
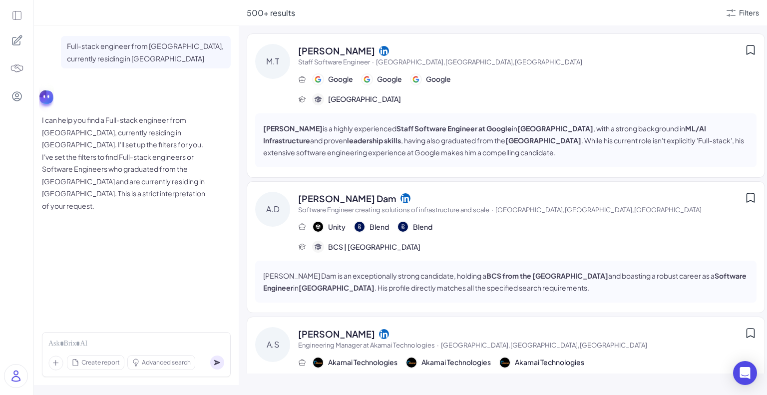
click at [483, 15] on div "500+ results" at bounding box center [486, 13] width 478 height 12
drag, startPoint x: 247, startPoint y: 12, endPoint x: 294, endPoint y: 12, distance: 47.4
click at [294, 12] on span "500+ results" at bounding box center [271, 12] width 48 height 10
click at [297, 13] on div "500+ results" at bounding box center [486, 13] width 478 height 12
click at [480, 29] on div "500+ results Filters [PERSON_NAME] Staff Software Engineer · [GEOGRAPHIC_DATA],…" at bounding box center [503, 197] width 528 height 395
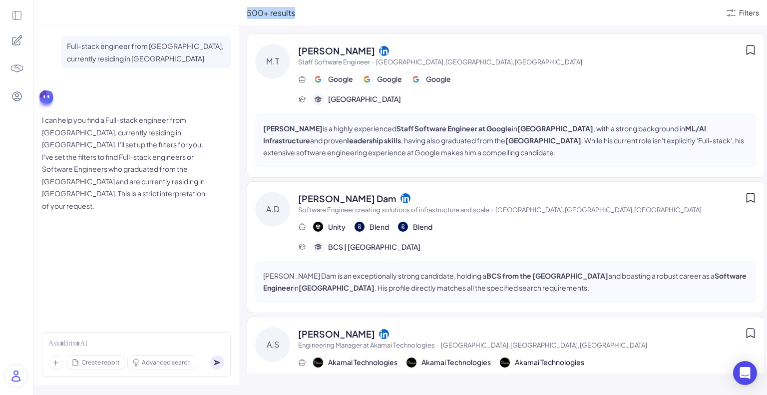
drag, startPoint x: 248, startPoint y: 14, endPoint x: 301, endPoint y: 14, distance: 53.4
click at [301, 14] on div "500+ results" at bounding box center [486, 13] width 478 height 12
click at [311, 18] on div "500+ results" at bounding box center [486, 13] width 478 height 12
click at [303, 13] on div "500+ results" at bounding box center [486, 13] width 478 height 12
drag, startPoint x: 251, startPoint y: 11, endPoint x: 297, endPoint y: 9, distance: 46.9
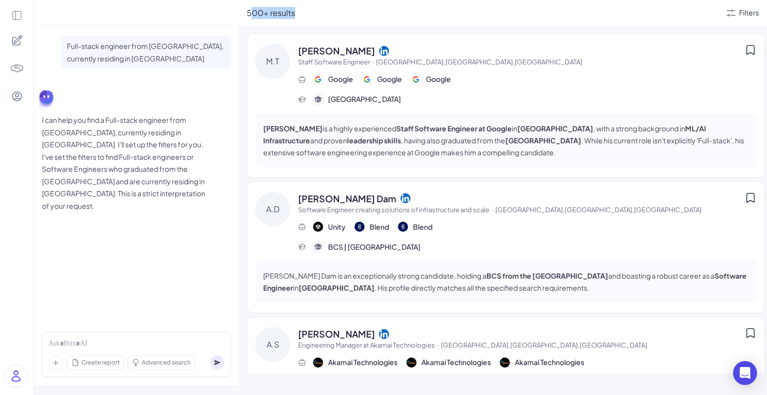
click at [297, 9] on div "500+ results" at bounding box center [486, 13] width 478 height 12
drag, startPoint x: 248, startPoint y: 11, endPoint x: 299, endPoint y: 9, distance: 52.0
click at [299, 9] on div "500+ results" at bounding box center [486, 13] width 478 height 12
click at [309, 11] on div "500+ results" at bounding box center [486, 13] width 478 height 12
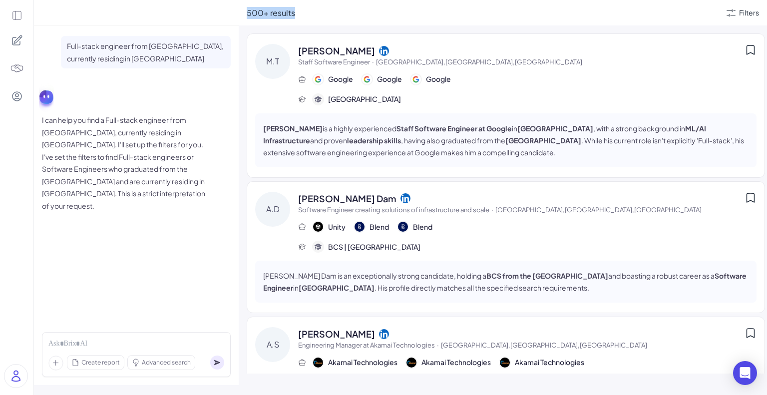
drag, startPoint x: 314, startPoint y: 14, endPoint x: 241, endPoint y: 15, distance: 73.9
click at [241, 15] on div "500+ results Filters" at bounding box center [503, 12] width 528 height 25
click at [303, 17] on div "500+ results" at bounding box center [486, 13] width 478 height 12
drag, startPoint x: 271, startPoint y: 15, endPoint x: 243, endPoint y: 15, distance: 28.4
click at [243, 15] on div "500+ results Filters" at bounding box center [503, 12] width 528 height 25
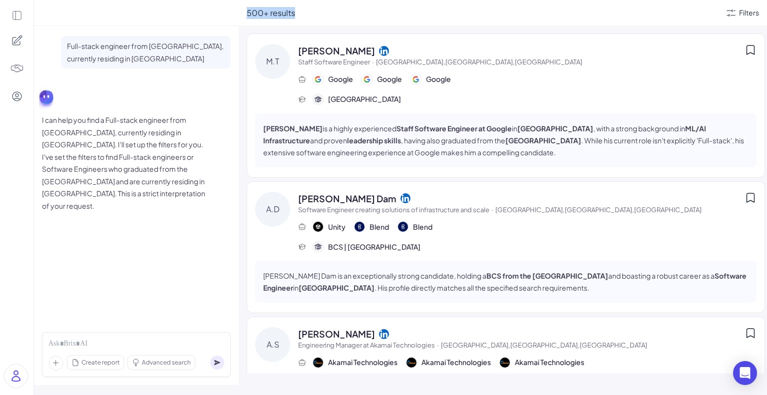
click at [295, 16] on div "500+ results" at bounding box center [486, 13] width 478 height 12
drag, startPoint x: 302, startPoint y: 15, endPoint x: 244, endPoint y: 16, distance: 58.4
click at [244, 16] on div "500+ results Filters" at bounding box center [503, 12] width 528 height 25
click at [271, 15] on span "500+ results" at bounding box center [271, 12] width 48 height 10
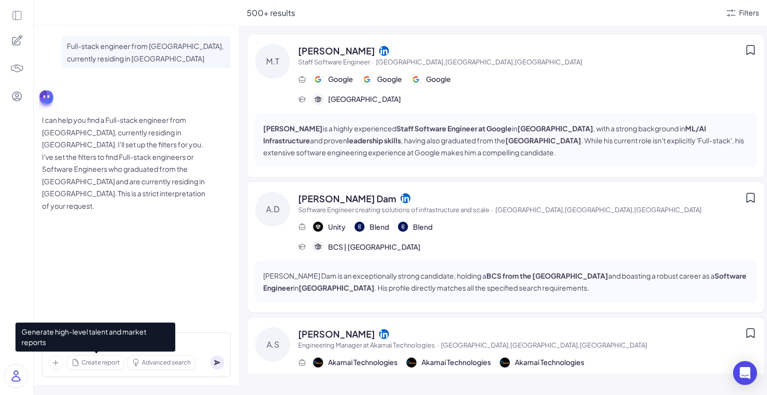
click at [106, 362] on span "Create report" at bounding box center [100, 362] width 38 height 9
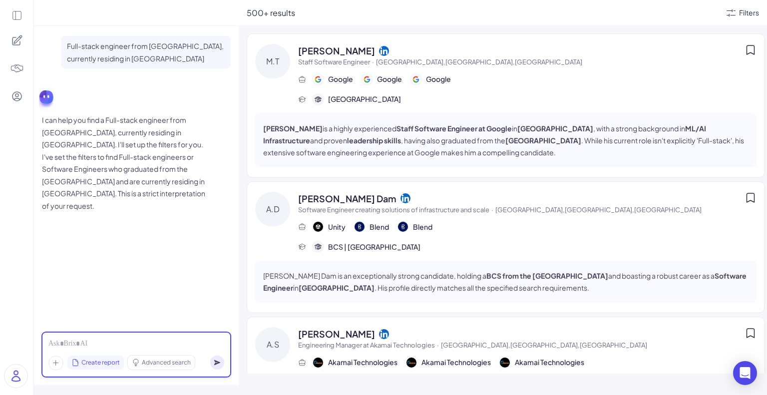
click at [189, 343] on div at bounding box center [136, 343] width 176 height 11
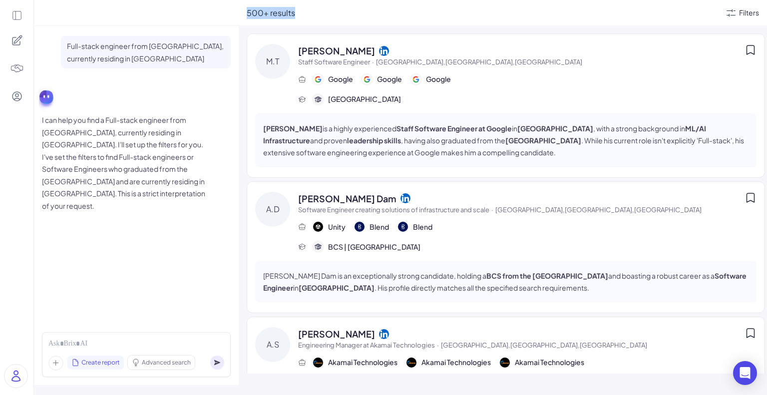
drag, startPoint x: 297, startPoint y: 17, endPoint x: 241, endPoint y: 11, distance: 57.2
click at [241, 11] on div "500+ results Filters" at bounding box center [503, 12] width 528 height 25
click at [265, 14] on span "500+ results" at bounding box center [271, 12] width 48 height 10
drag, startPoint x: 248, startPoint y: 13, endPoint x: 322, endPoint y: 10, distance: 74.4
click at [322, 10] on div "500+ results" at bounding box center [486, 13] width 478 height 12
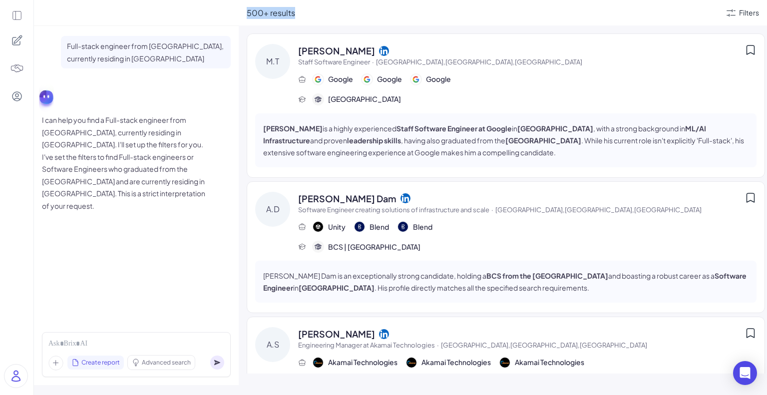
click at [322, 10] on div "500+ results" at bounding box center [486, 13] width 478 height 12
click at [503, 65] on span "Staff Software Engineer · [GEOGRAPHIC_DATA],[GEOGRAPHIC_DATA],[GEOGRAPHIC_DATA]" at bounding box center [521, 62] width 446 height 10
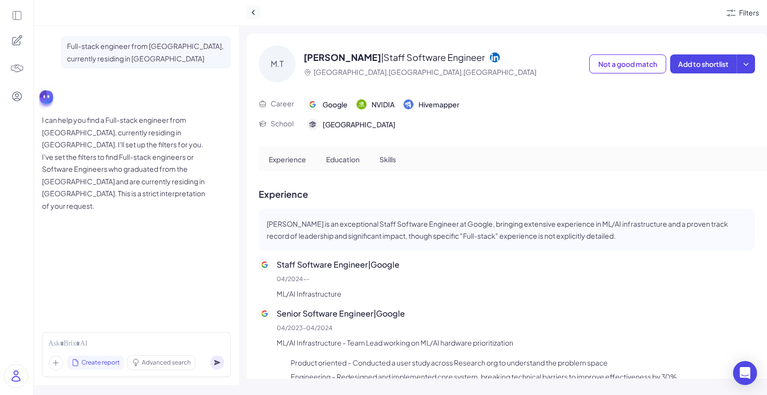
click at [251, 11] on icon at bounding box center [254, 12] width 10 height 10
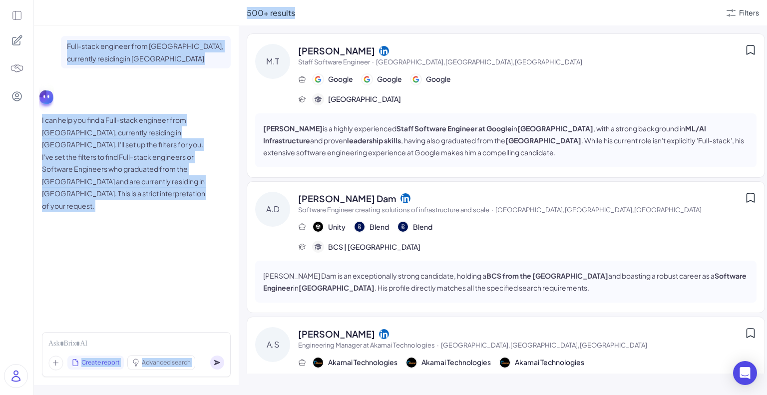
drag, startPoint x: 302, startPoint y: 14, endPoint x: 232, endPoint y: 6, distance: 70.4
click at [232, 6] on div "Full-stack engineer from [GEOGRAPHIC_DATA], currently residing in [GEOGRAPHIC_D…" at bounding box center [400, 197] width 733 height 395
click at [310, 15] on div "500+ results" at bounding box center [486, 13] width 478 height 12
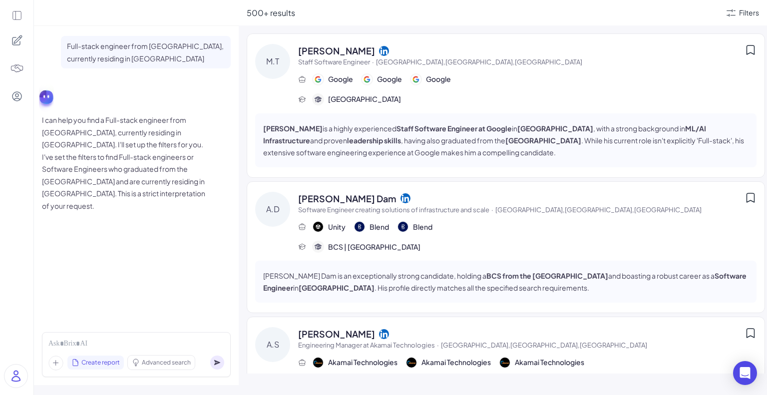
click at [17, 17] on icon at bounding box center [16, 15] width 11 height 11
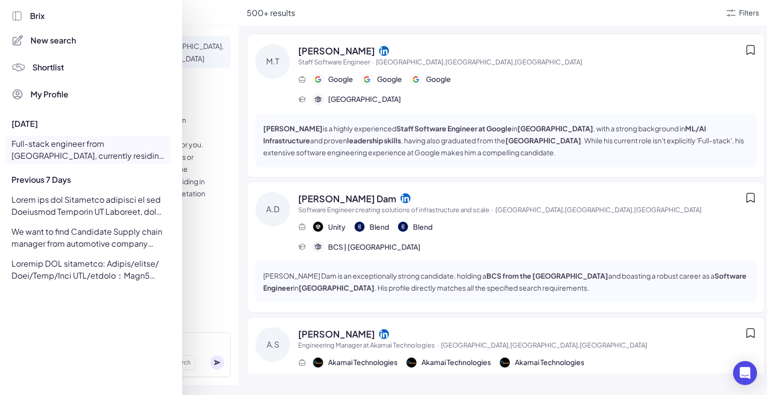
click at [343, 16] on div at bounding box center [383, 197] width 767 height 395
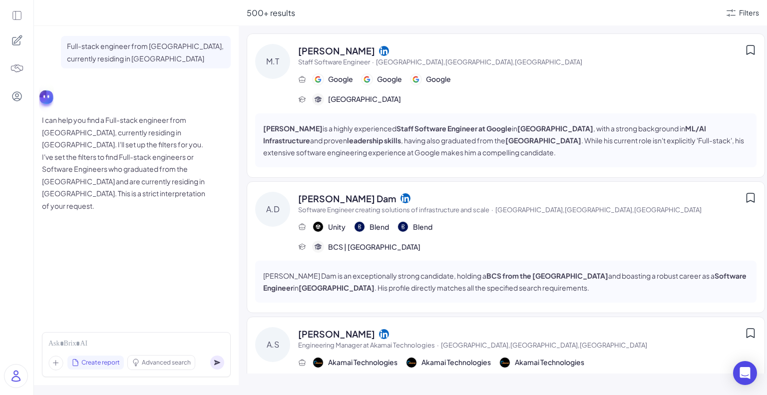
click at [15, 14] on icon at bounding box center [16, 15] width 8 height 8
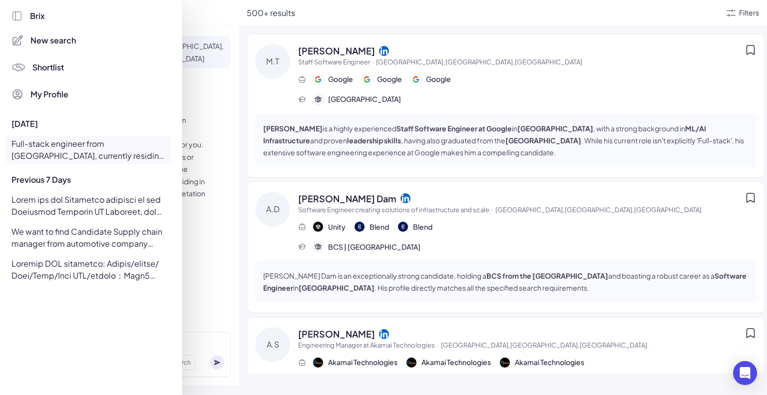
click at [32, 15] on span "Brix" at bounding box center [37, 16] width 15 height 12
click at [43, 17] on span "Brix" at bounding box center [37, 16] width 15 height 12
click at [16, 17] on icon at bounding box center [16, 15] width 11 height 11
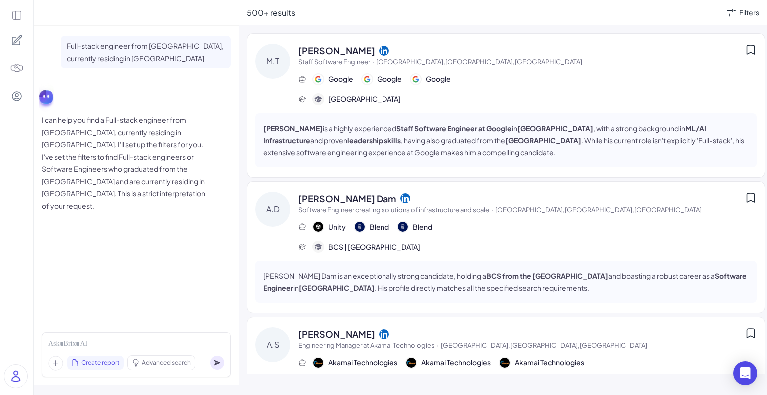
click at [19, 13] on icon at bounding box center [16, 15] width 11 height 11
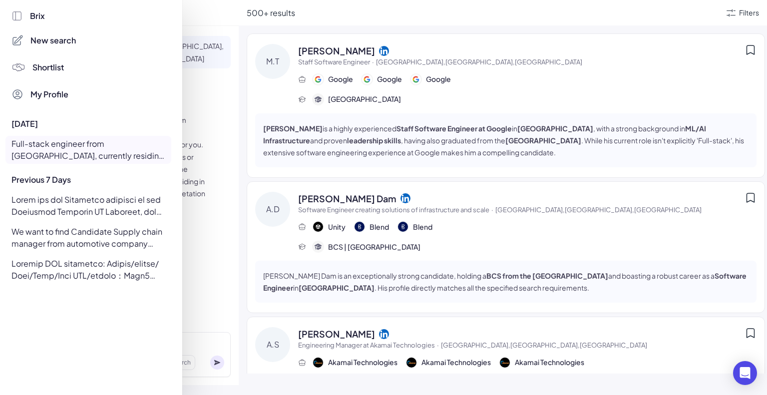
click at [37, 19] on span "Brix" at bounding box center [37, 16] width 15 height 12
click at [20, 17] on icon at bounding box center [16, 15] width 11 height 11
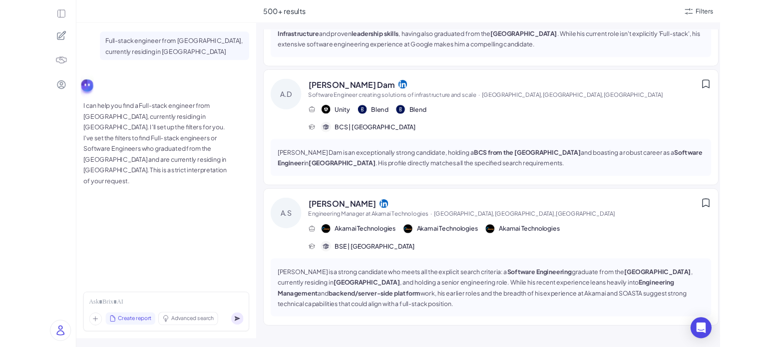
scroll to position [150, 0]
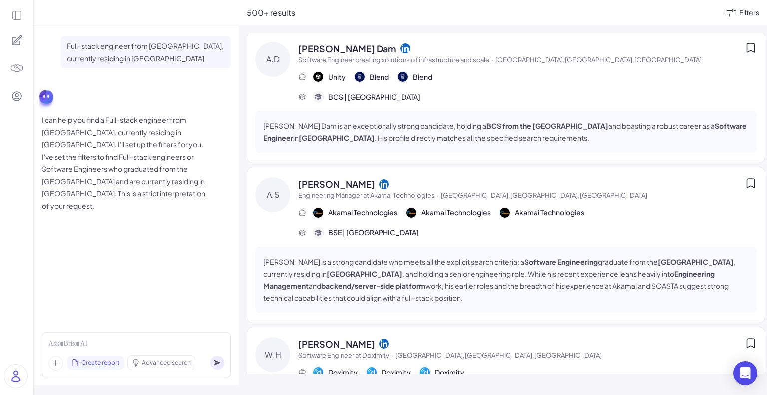
click at [20, 68] on img at bounding box center [17, 68] width 14 height 14
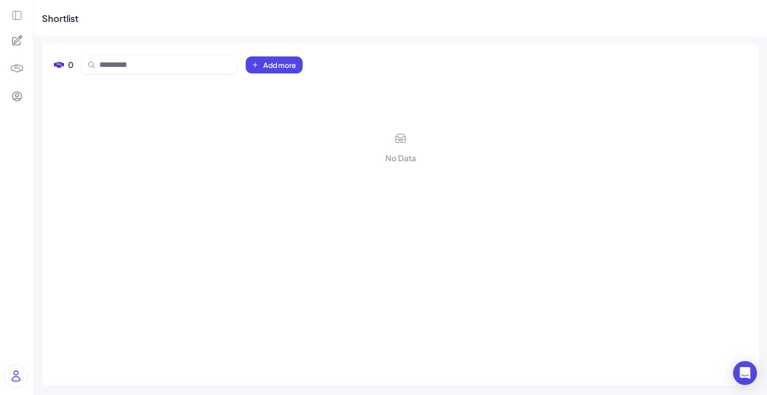
click at [19, 13] on icon at bounding box center [16, 15] width 11 height 11
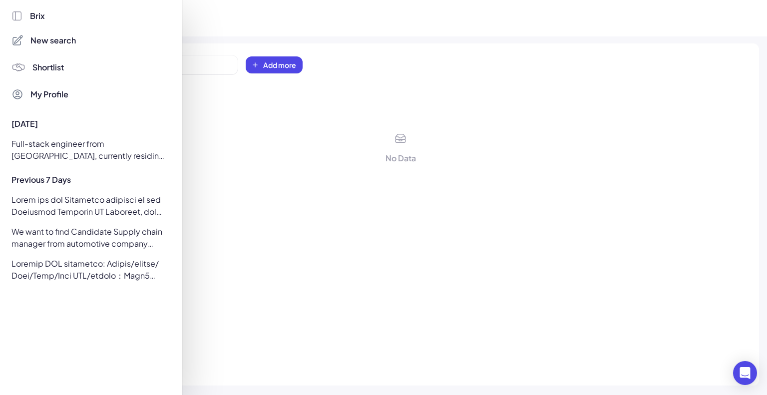
click at [46, 41] on span "New search" at bounding box center [52, 40] width 45 height 12
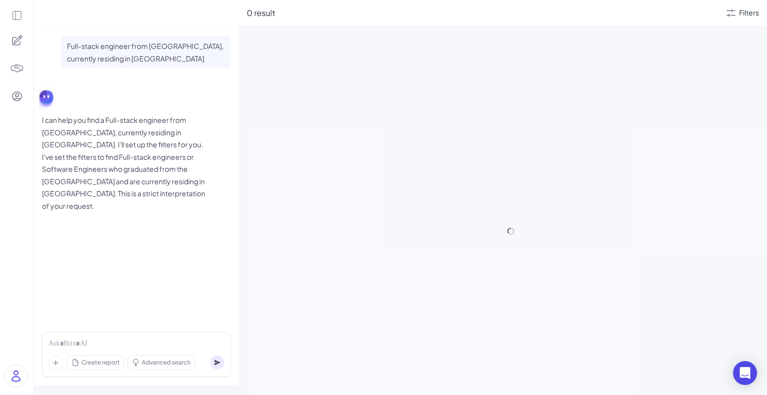
click at [24, 15] on div at bounding box center [16, 197] width 33 height 395
click at [18, 17] on icon at bounding box center [16, 15] width 11 height 11
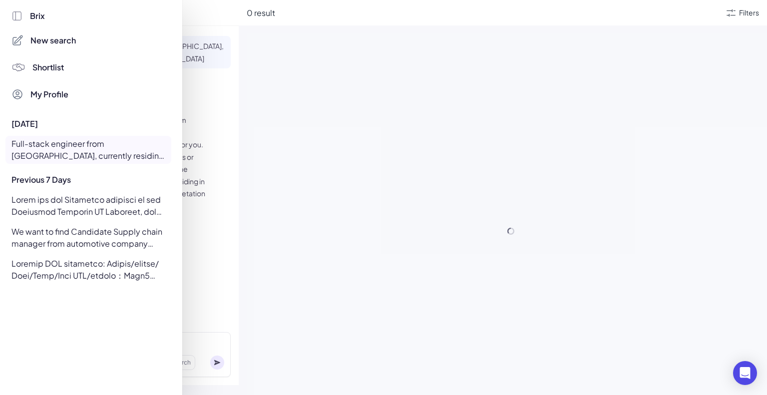
click at [40, 16] on span "Brix" at bounding box center [37, 16] width 15 height 12
click at [14, 15] on icon at bounding box center [16, 15] width 11 height 11
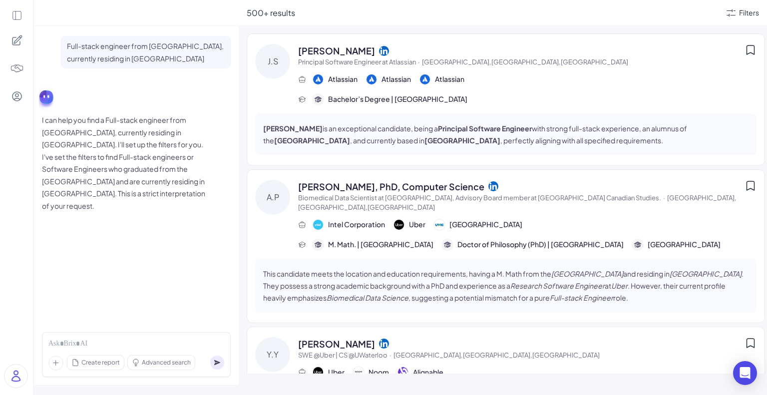
click at [252, 89] on div "[PERSON_NAME] [PERSON_NAME] Principal Software Engineer at Atlassian · [GEOGRAP…" at bounding box center [506, 99] width 518 height 132
